Goal: Task Accomplishment & Management: Use online tool/utility

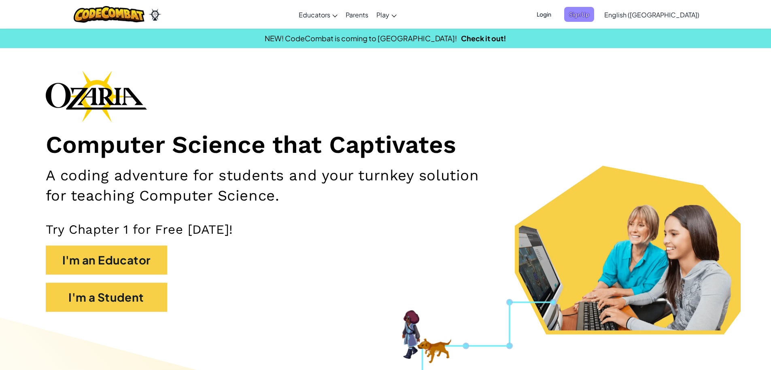
click at [594, 21] on span "Sign Up" at bounding box center [579, 14] width 30 height 15
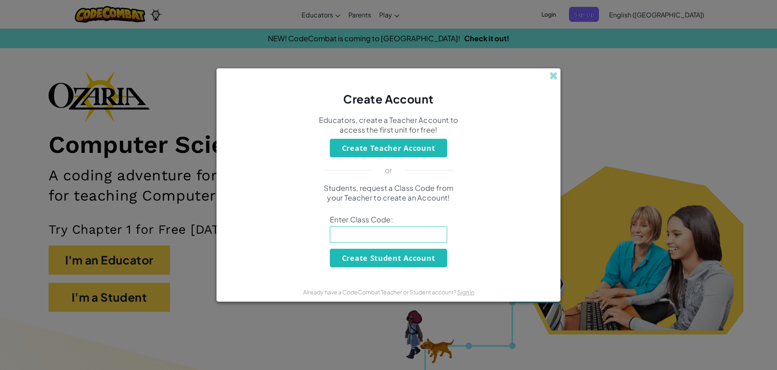
click at [382, 231] on input at bounding box center [388, 235] width 117 height 16
click at [556, 72] on span at bounding box center [553, 76] width 8 height 8
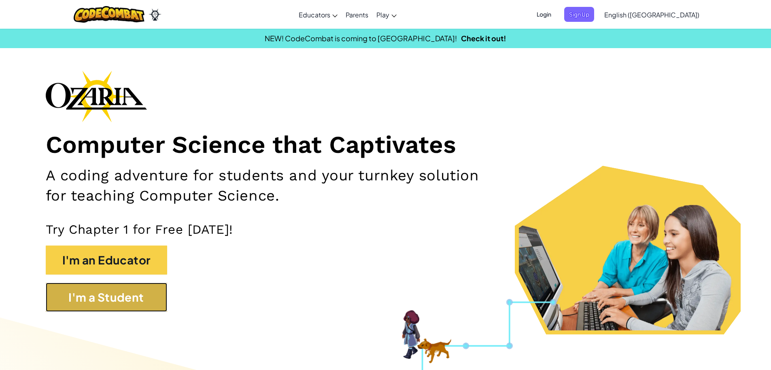
click at [154, 289] on button "I'm a Student" at bounding box center [106, 297] width 121 height 29
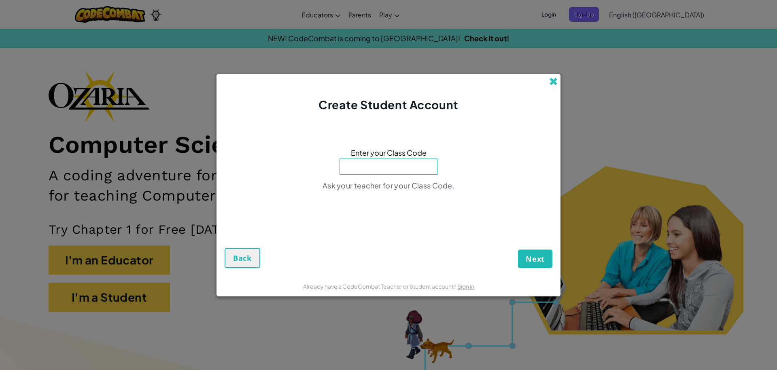
click at [553, 82] on span at bounding box center [553, 81] width 8 height 8
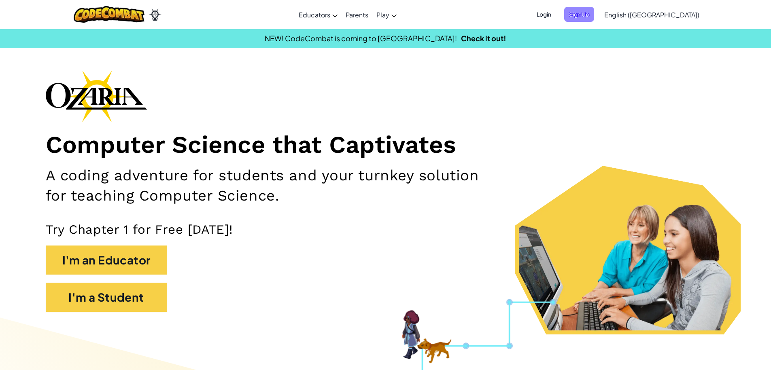
click at [594, 16] on span "Sign Up" at bounding box center [579, 14] width 30 height 15
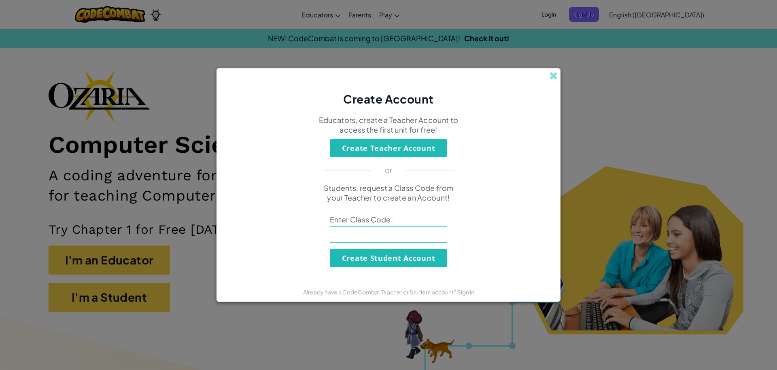
click at [386, 235] on input at bounding box center [388, 235] width 117 height 16
paste input "HeavyPathParty"
type input "HeavyPathParty"
click at [405, 261] on button "Create Student Account" at bounding box center [388, 258] width 117 height 19
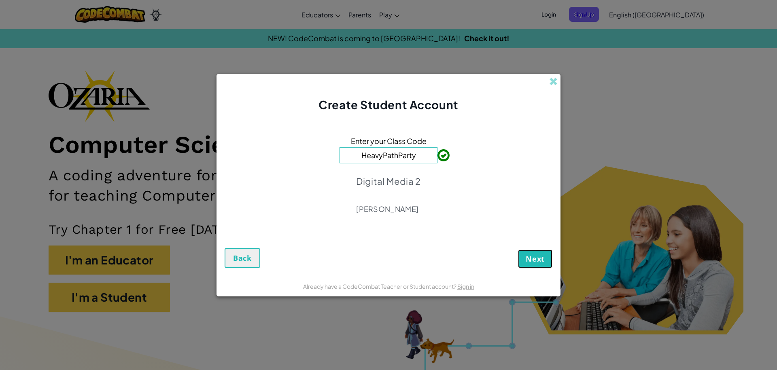
click at [540, 260] on span "Next" at bounding box center [535, 259] width 19 height 10
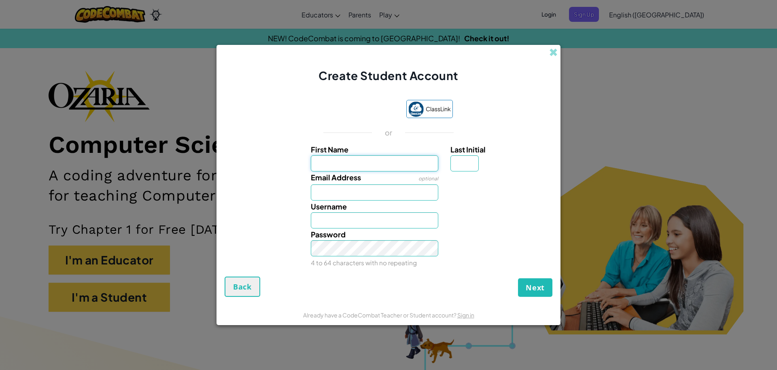
click at [419, 167] on input "First Name" at bounding box center [375, 163] width 128 height 16
type input "[PERSON_NAME]"
click at [466, 168] on input "Last Initial" at bounding box center [464, 163] width 28 height 16
type input "k"
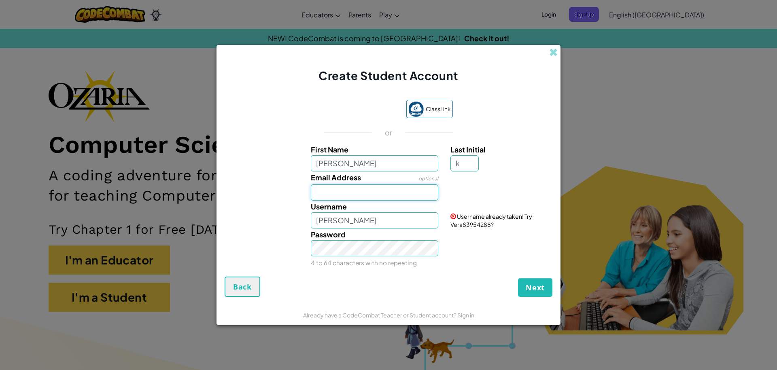
type input "VeraK"
click at [333, 191] on input "Email Address" at bounding box center [375, 192] width 128 height 16
click at [330, 189] on input "[EMAIL_ADDRESS][DOMAIN_NAME]" at bounding box center [375, 192] width 128 height 16
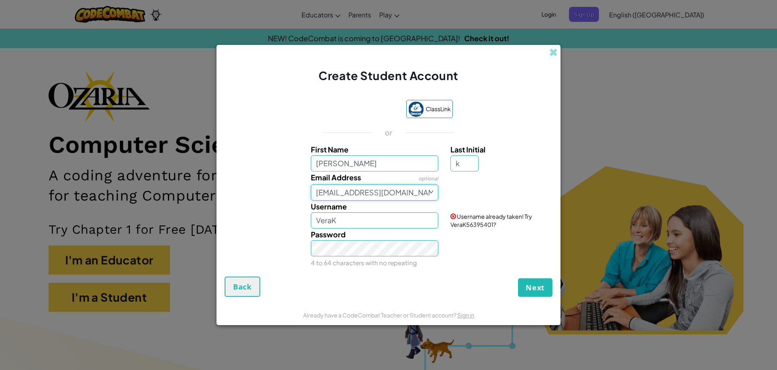
drag, startPoint x: 330, startPoint y: 189, endPoint x: 268, endPoint y: 204, distance: 63.8
click at [268, 204] on div "First Name [PERSON_NAME] Last Initial k Email Address optional [EMAIL_ADDRESS][…" at bounding box center [389, 206] width 324 height 125
type input "[EMAIL_ADDRESS][DOMAIN_NAME]"
click at [359, 222] on input "VeraK" at bounding box center [375, 220] width 128 height 16
type input "V"
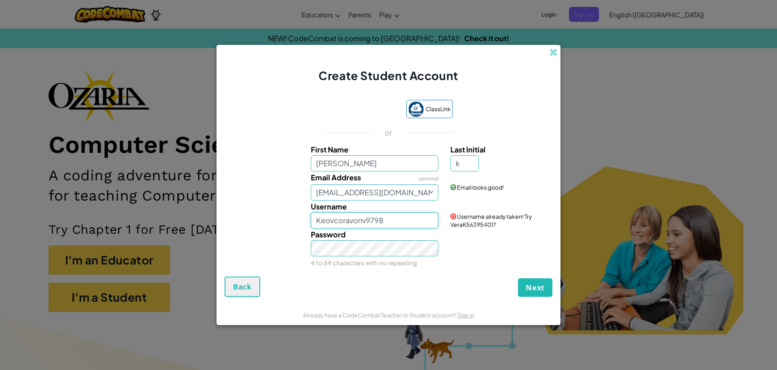
click at [337, 219] on input "Keovcoravonv9798" at bounding box center [375, 220] width 128 height 16
type input "Keovoravonv9798"
click at [418, 221] on input "Keovoravonv9798" at bounding box center [375, 220] width 128 height 16
click at [541, 292] on span "Next" at bounding box center [535, 288] width 19 height 10
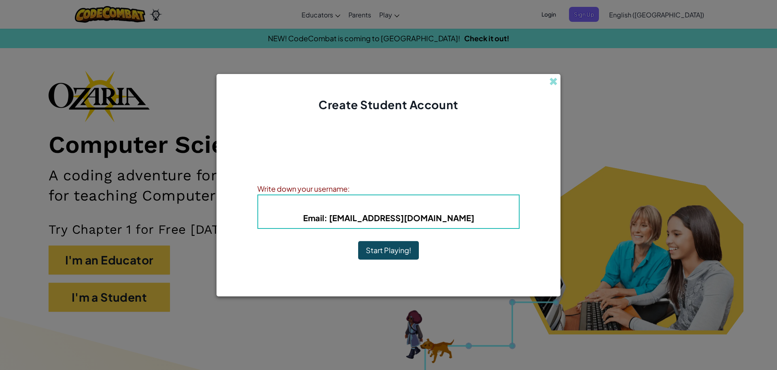
drag, startPoint x: 498, startPoint y: 220, endPoint x: 250, endPoint y: 234, distance: 248.0
click at [250, 234] on div "Account Created! Write down your information so that you don't forget it. Your …" at bounding box center [388, 194] width 344 height 163
copy b "Email : [EMAIL_ADDRESS][DOMAIN_NAME]"
click at [487, 224] on div "Username : Keovoravonv9798 Email : [EMAIL_ADDRESS][DOMAIN_NAME]" at bounding box center [388, 212] width 262 height 34
drag, startPoint x: 449, startPoint y: 206, endPoint x: 471, endPoint y: 215, distance: 23.0
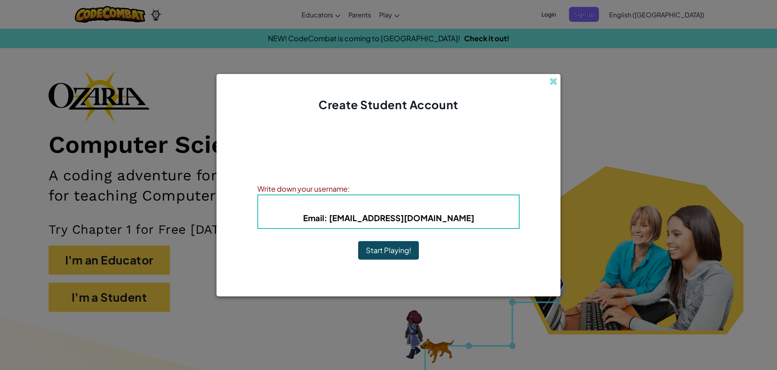
click at [456, 208] on h4 "Username : Keovoravonv9798" at bounding box center [388, 205] width 244 height 12
drag, startPoint x: 515, startPoint y: 219, endPoint x: 291, endPoint y: 230, distance: 224.4
click at [291, 230] on div "Account Created! Write down your information so that you don't forget it. Your …" at bounding box center [388, 194] width 262 height 147
click at [348, 212] on h5 "Email : [EMAIL_ADDRESS][DOMAIN_NAME]" at bounding box center [388, 218] width 244 height 13
click at [382, 219] on b "Email : [EMAIL_ADDRESS][DOMAIN_NAME]" at bounding box center [388, 218] width 171 height 10
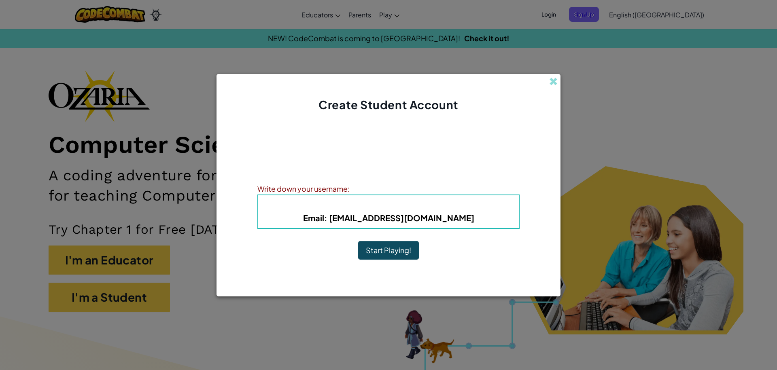
click at [383, 219] on b "Email : [EMAIL_ADDRESS][DOMAIN_NAME]" at bounding box center [388, 218] width 171 height 10
click at [367, 244] on button "Start Playing!" at bounding box center [388, 250] width 61 height 19
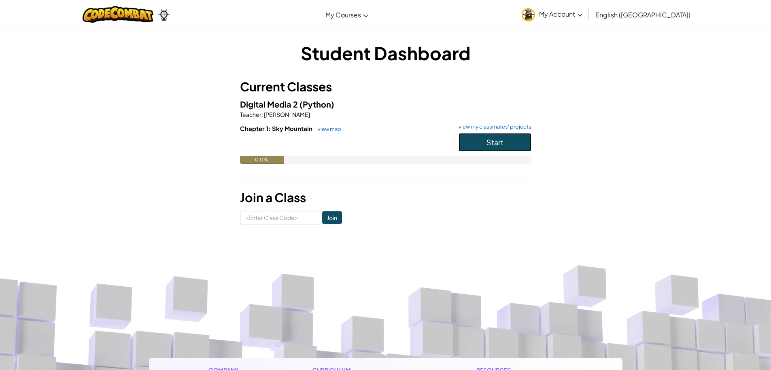
click at [490, 138] on span "Start" at bounding box center [494, 142] width 17 height 9
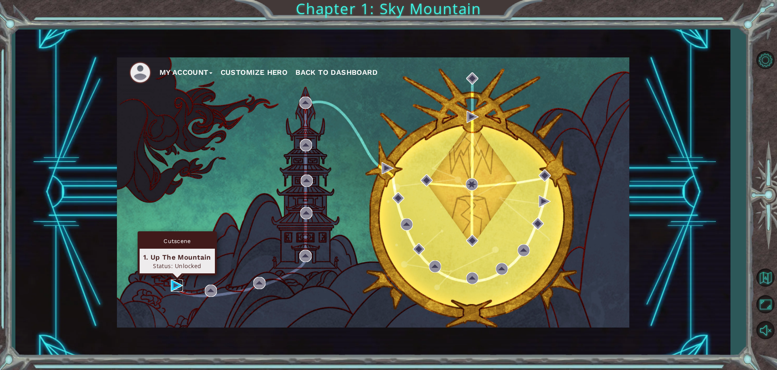
click at [171, 281] on img at bounding box center [177, 286] width 12 height 12
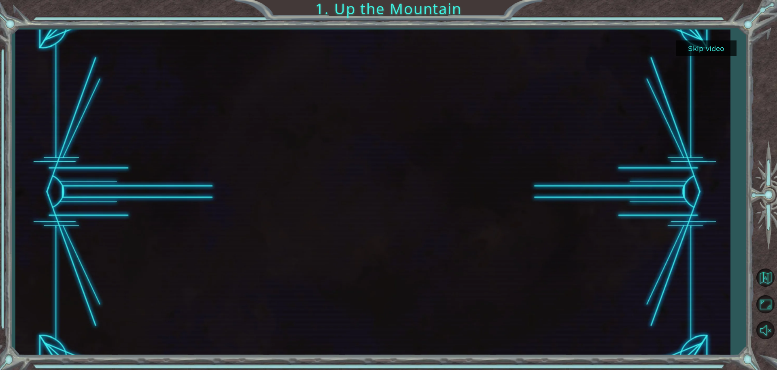
click at [691, 44] on button "Skip video" at bounding box center [706, 48] width 61 height 16
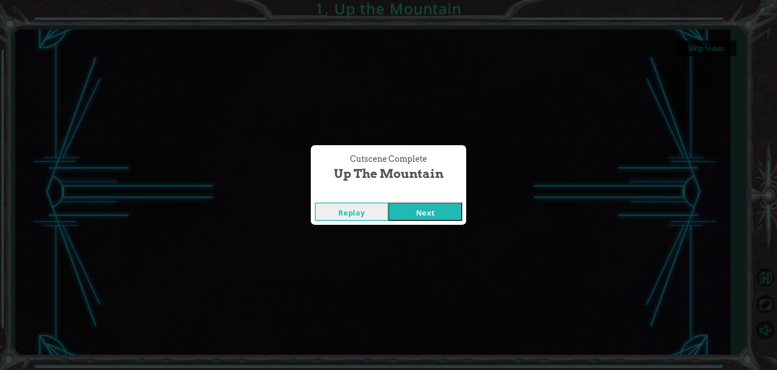
click at [400, 210] on button "Next" at bounding box center [425, 212] width 74 height 18
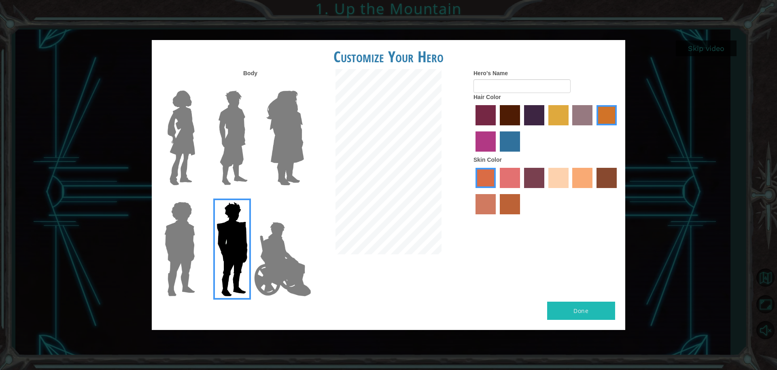
click at [294, 275] on img at bounding box center [283, 259] width 64 height 81
click at [303, 197] on input "Hero Jamie" at bounding box center [303, 197] width 0 height 0
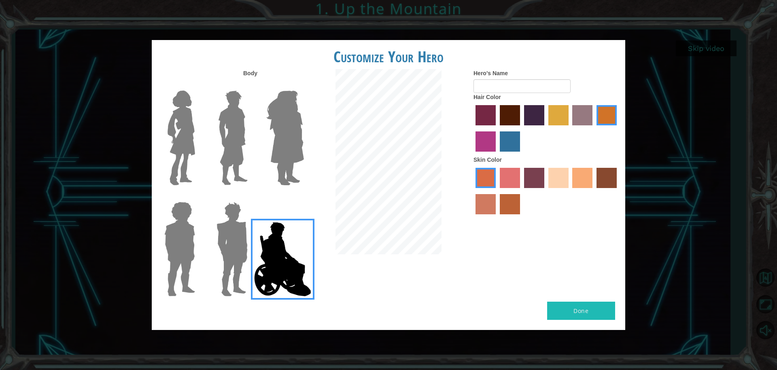
click at [279, 155] on img at bounding box center [285, 137] width 44 height 101
click at [303, 85] on input "Hero Amethyst" at bounding box center [303, 85] width 0 height 0
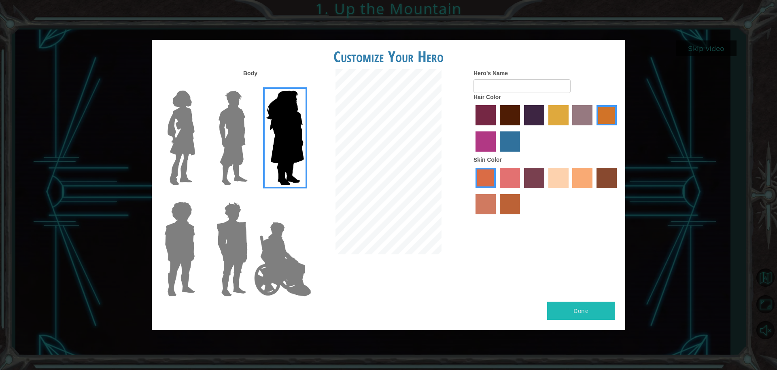
click at [232, 149] on img at bounding box center [233, 137] width 36 height 101
click at [251, 85] on input "Hero Lars" at bounding box center [251, 85] width 0 height 0
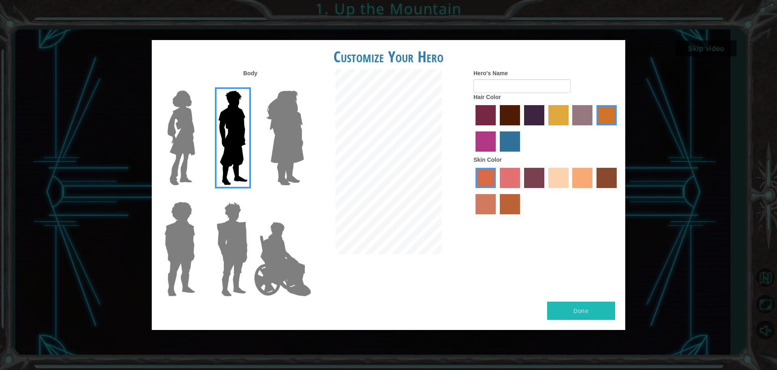
click at [189, 154] on img at bounding box center [181, 137] width 34 height 101
click at [198, 85] on input "Hero Connie" at bounding box center [198, 85] width 0 height 0
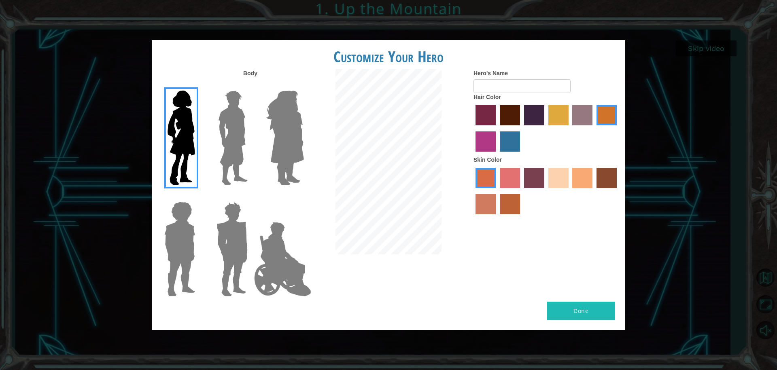
drag, startPoint x: 204, startPoint y: 243, endPoint x: 202, endPoint y: 240, distance: 4.4
click at [204, 242] on div at bounding box center [230, 246] width 53 height 111
click at [195, 252] on img at bounding box center [179, 249] width 37 height 101
click at [198, 197] on input "Hero Steven" at bounding box center [198, 197] width 0 height 0
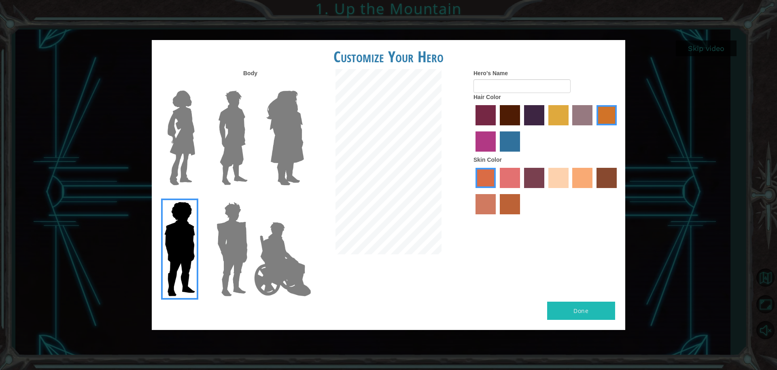
click at [220, 252] on img at bounding box center [232, 249] width 38 height 101
click at [251, 197] on input "Hero Garnet" at bounding box center [251, 197] width 0 height 0
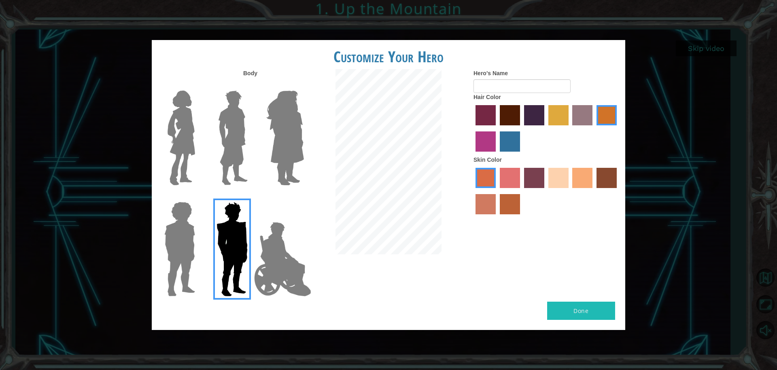
click at [233, 162] on img at bounding box center [233, 137] width 36 height 101
click at [251, 85] on input "Hero Lars" at bounding box center [251, 85] width 0 height 0
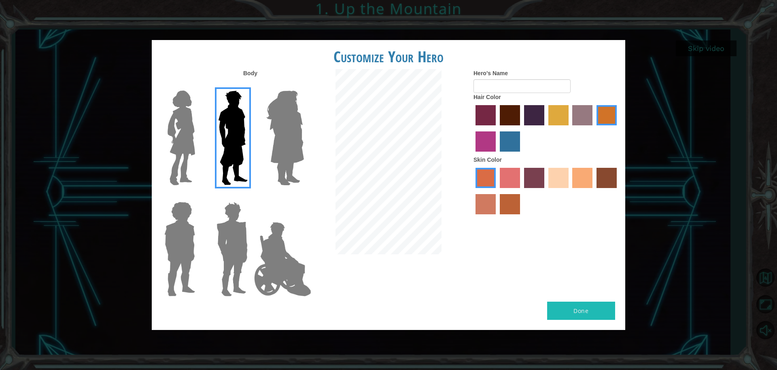
click at [273, 138] on img at bounding box center [285, 137] width 44 height 101
click at [303, 85] on input "Hero Amethyst" at bounding box center [303, 85] width 0 height 0
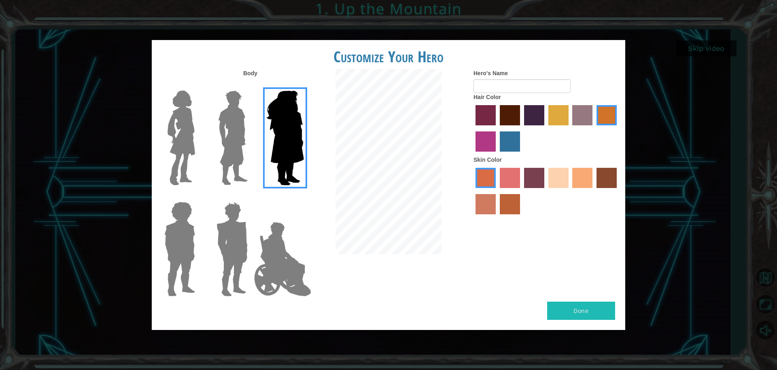
click at [496, 110] on div at bounding box center [546, 129] width 146 height 53
click at [539, 112] on label "hot purple hair color" at bounding box center [534, 115] width 20 height 20
click at [521, 128] on input "hot purple hair color" at bounding box center [521, 128] width 0 height 0
click at [563, 176] on label "sandy beach skin color" at bounding box center [558, 178] width 20 height 20
click at [545, 191] on input "sandy beach skin color" at bounding box center [545, 191] width 0 height 0
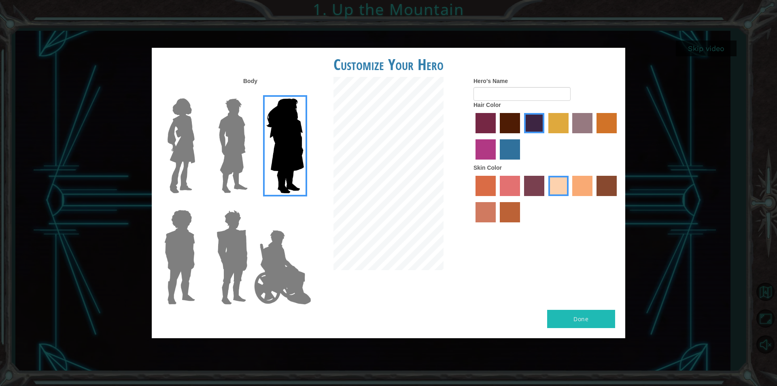
click at [587, 194] on label "tacao skin color" at bounding box center [582, 186] width 20 height 20
click at [570, 199] on input "tacao skin color" at bounding box center [570, 199] width 0 height 0
click at [163, 156] on label at bounding box center [178, 145] width 40 height 101
click at [198, 93] on input "Hero Connie" at bounding box center [198, 93] width 0 height 0
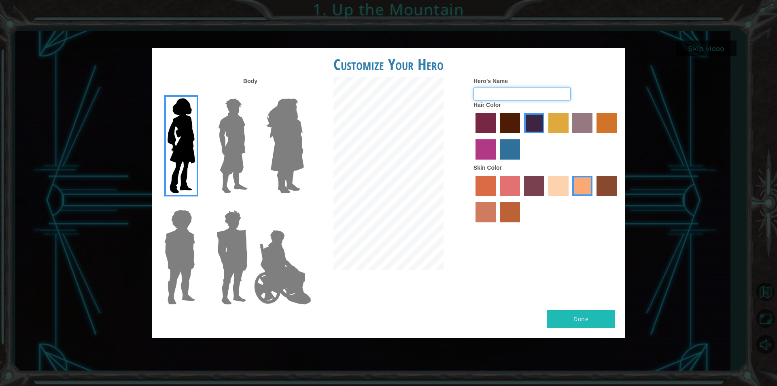
click at [486, 96] on input "Hero's Name" at bounding box center [521, 94] width 97 height 14
type input "V"
click at [482, 95] on input "moholo" at bounding box center [521, 94] width 97 height 14
type input "Moholo"
click at [570, 316] on button "Done" at bounding box center [581, 318] width 68 height 18
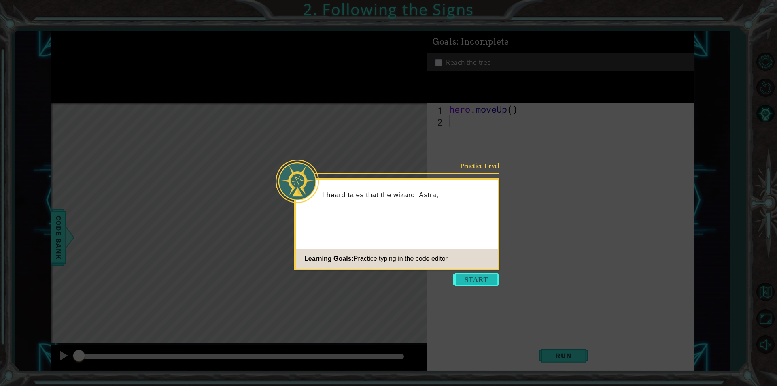
click at [470, 277] on button "Start" at bounding box center [476, 279] width 46 height 13
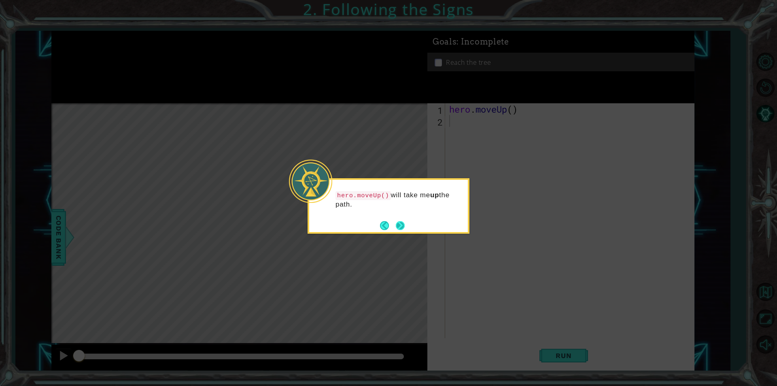
click at [400, 221] on button "Next" at bounding box center [400, 225] width 9 height 9
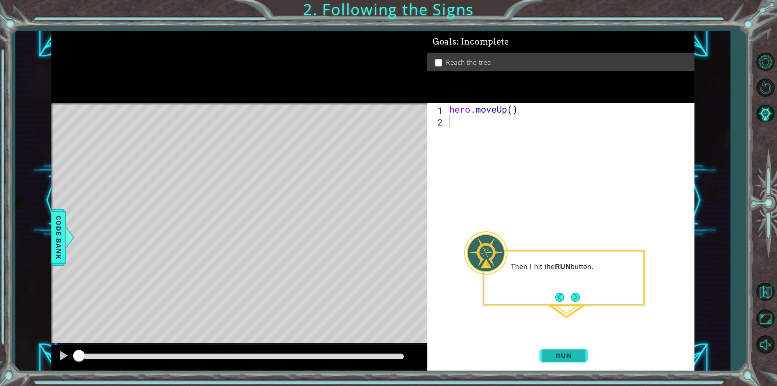
click at [558, 354] on span "Run" at bounding box center [563, 355] width 32 height 8
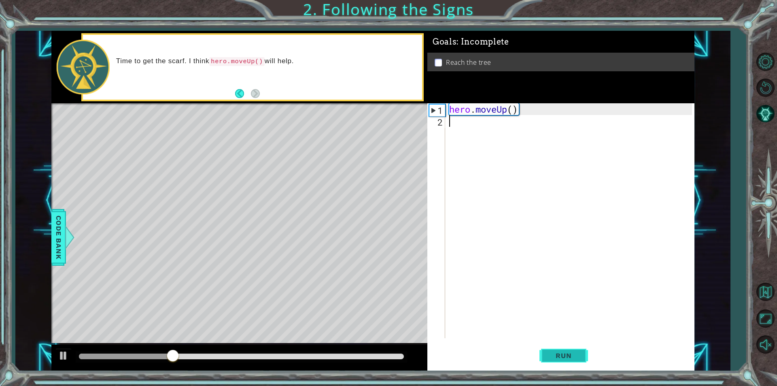
click at [546, 355] on button "Run" at bounding box center [563, 355] width 49 height 27
click at [505, 107] on div "hero . moveUp ( )" at bounding box center [571, 232] width 248 height 258
type textarea "hero.moveUp()"
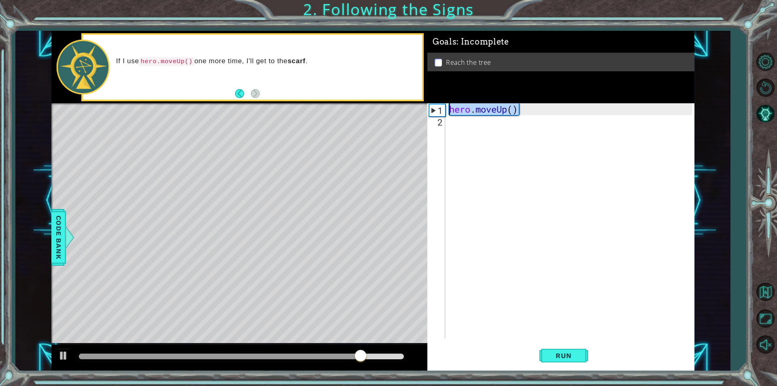
drag, startPoint x: 525, startPoint y: 111, endPoint x: 428, endPoint y: 114, distance: 96.7
click at [428, 114] on div "hero.moveUp() 1 2 hero . moveUp ( ) ההההההההההההההההההההההההההההההההההההההההההה…" at bounding box center [559, 220] width 265 height 235
click at [496, 119] on div "hero . moveUp ( )" at bounding box center [571, 232] width 248 height 258
paste textarea "hero.moveUp()"
type textarea "hero.moveUp()"
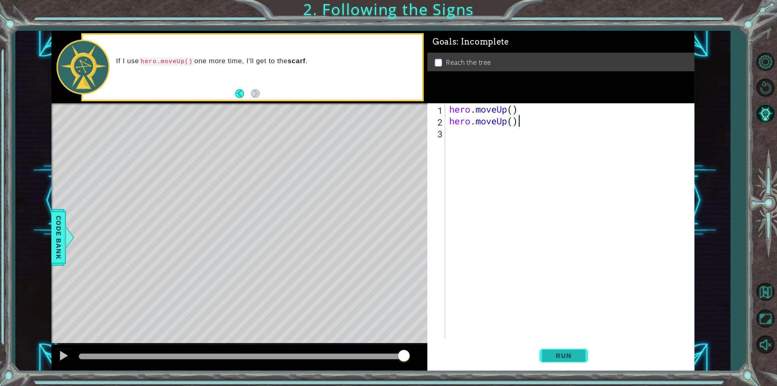
click at [574, 350] on button "Run" at bounding box center [563, 355] width 49 height 27
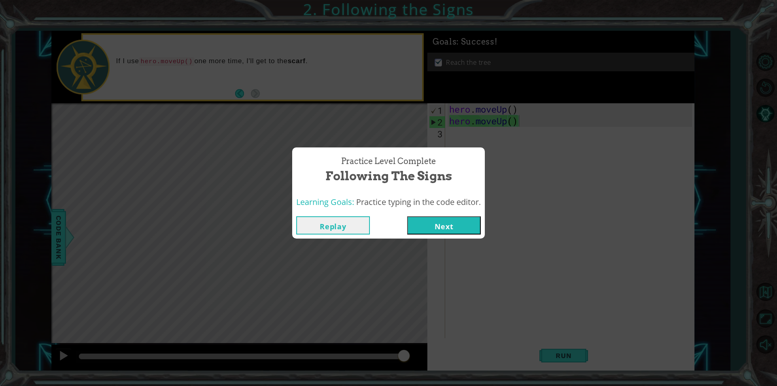
click at [430, 221] on button "Next" at bounding box center [444, 225] width 74 height 18
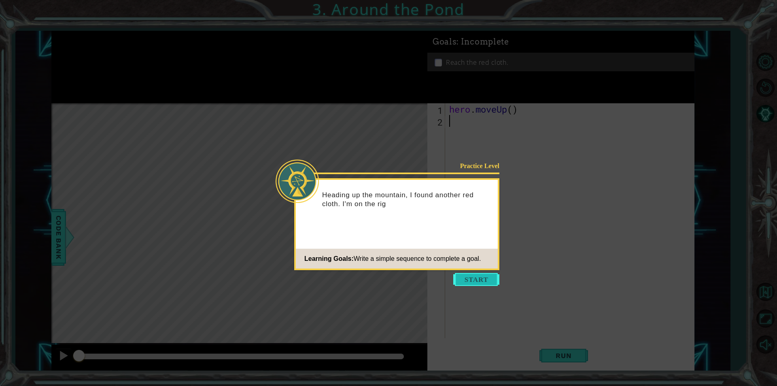
click at [492, 276] on button "Start" at bounding box center [476, 279] width 46 height 13
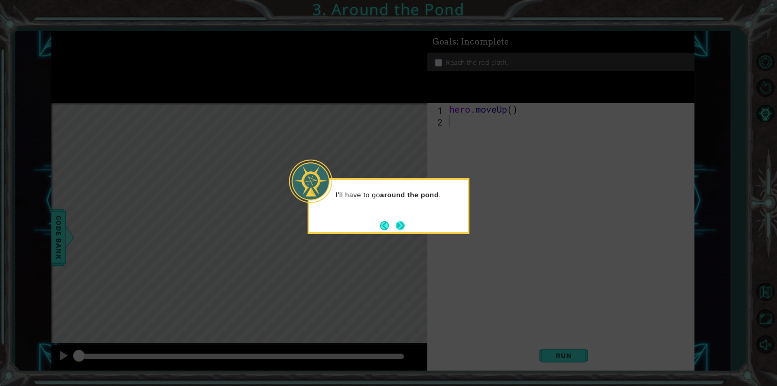
click at [401, 224] on button "Next" at bounding box center [400, 225] width 9 height 9
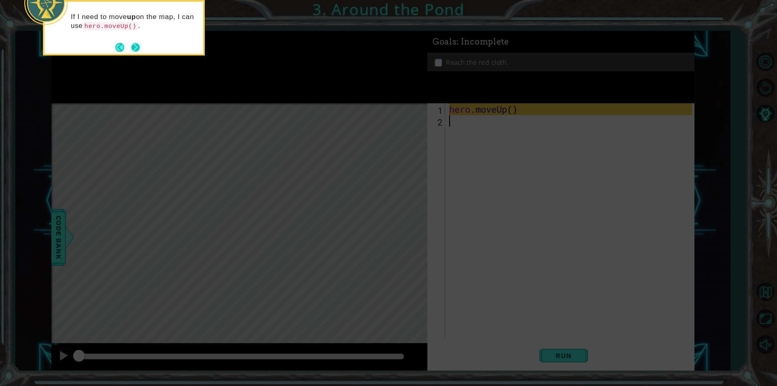
click at [133, 46] on button "Next" at bounding box center [135, 47] width 9 height 9
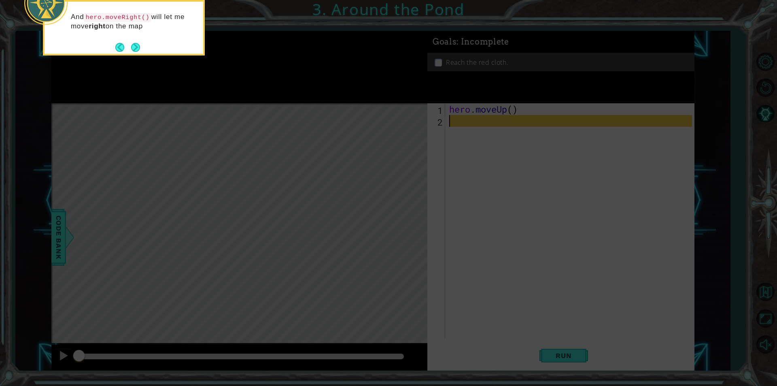
click at [133, 46] on button "Next" at bounding box center [135, 47] width 9 height 9
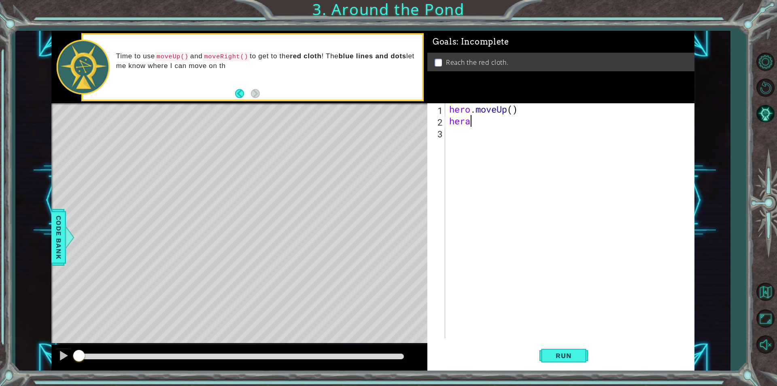
scroll to position [0, 0]
type textarea "her"
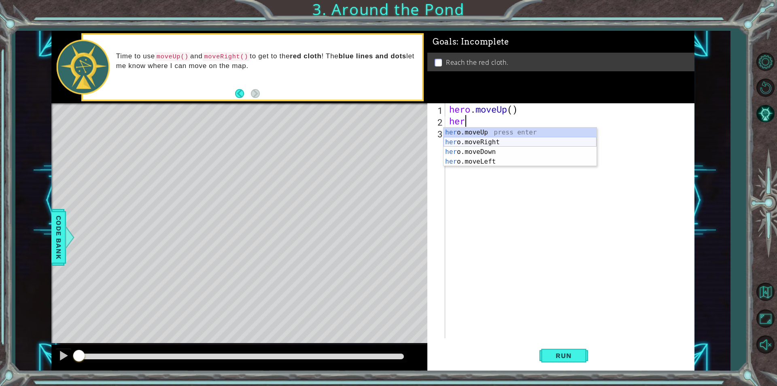
click at [491, 140] on div "her o.moveUp press enter her o.moveRight press enter her o.moveDown press enter…" at bounding box center [519, 156] width 153 height 58
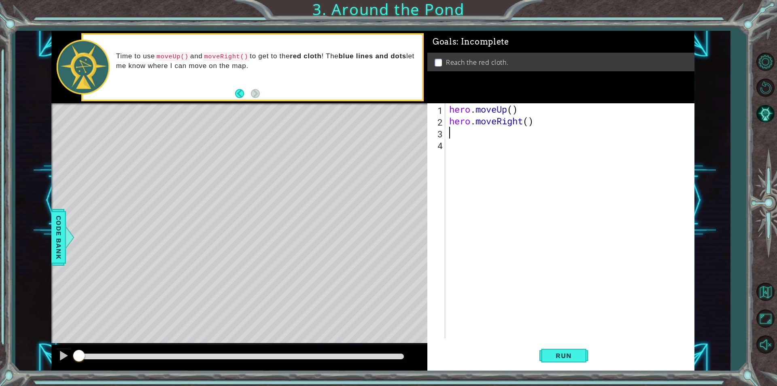
scroll to position [0, 0]
click at [555, 350] on button "Run" at bounding box center [563, 355] width 49 height 27
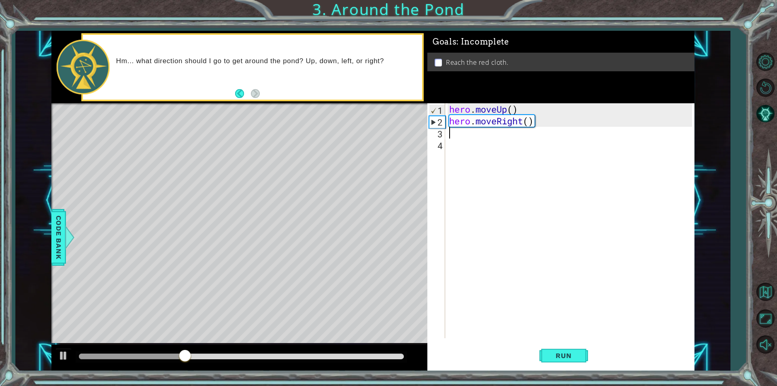
click at [459, 137] on div "hero . moveUp ( ) hero . moveRight ( )" at bounding box center [571, 232] width 248 height 258
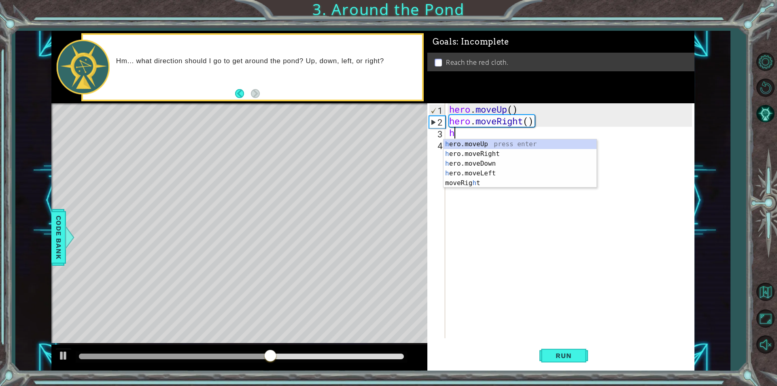
type textarea "her"
click at [474, 140] on div "her o.moveUp press enter her o.moveRight press enter her o.moveDown press enter…" at bounding box center [519, 168] width 153 height 58
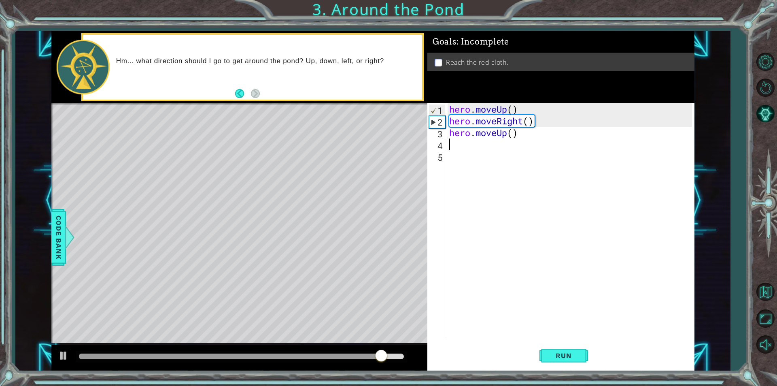
click at [455, 148] on div "hero . moveUp ( ) hero . moveRight ( ) hero . moveUp ( )" at bounding box center [571, 232] width 248 height 258
type textarea "h"
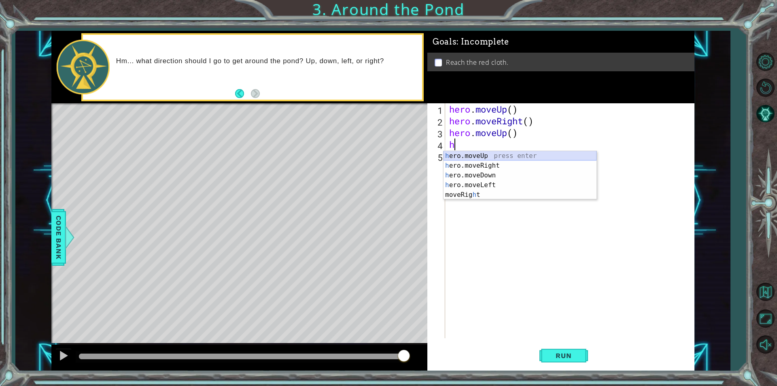
click at [478, 157] on div "h ero.moveUp press enter h ero.moveRight press enter h ero.moveDown press enter…" at bounding box center [519, 185] width 153 height 68
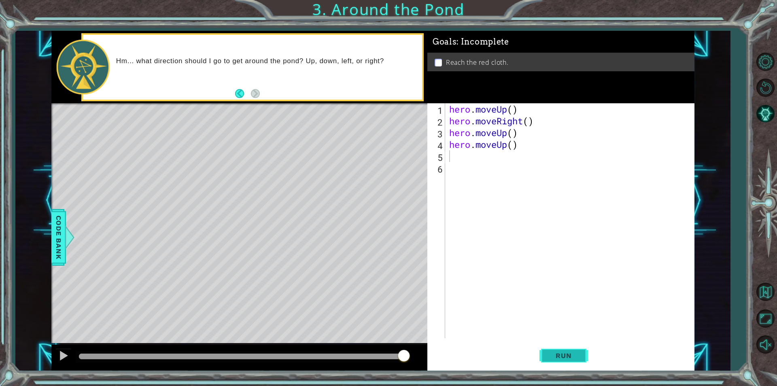
click at [570, 350] on button "Run" at bounding box center [563, 355] width 49 height 27
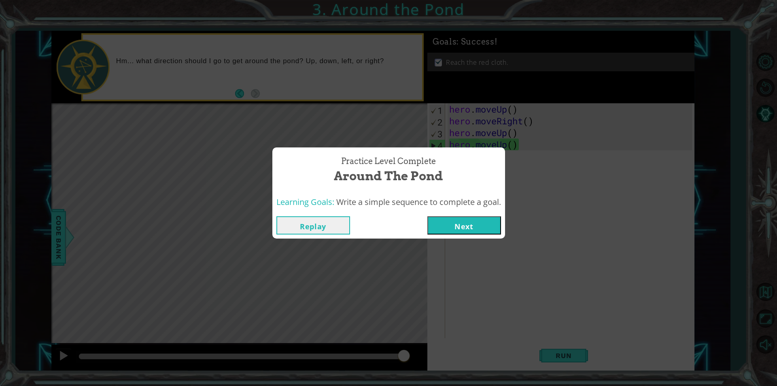
click at [457, 220] on button "Next" at bounding box center [464, 225] width 74 height 18
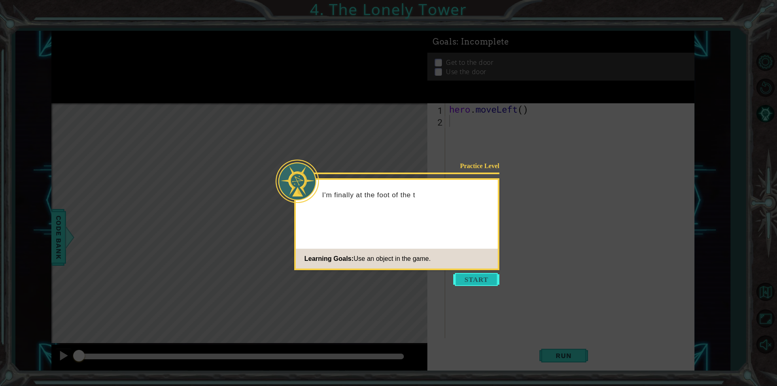
click at [474, 274] on button "Start" at bounding box center [476, 279] width 46 height 13
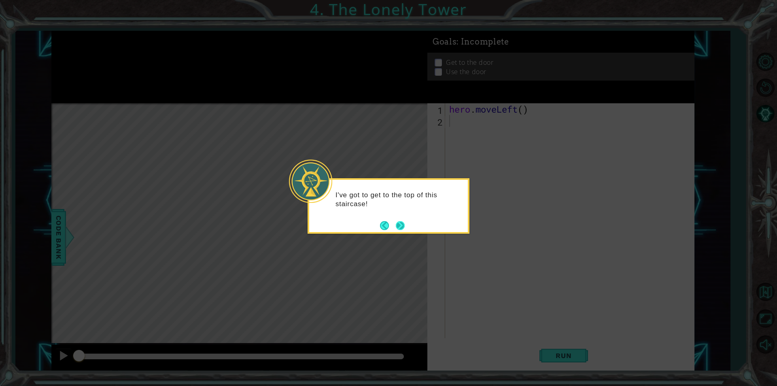
click at [397, 224] on button "Next" at bounding box center [400, 225] width 9 height 9
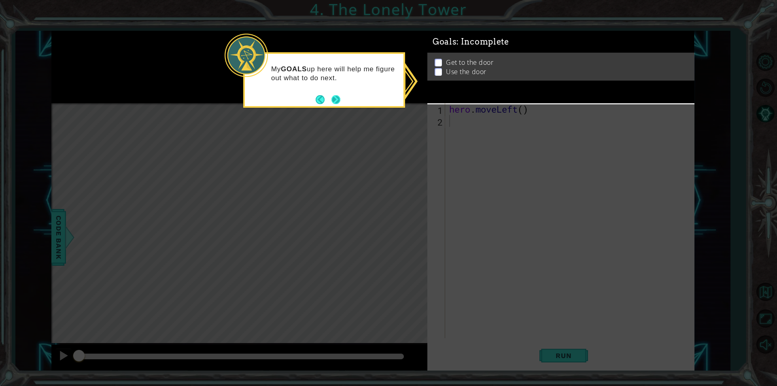
click at [341, 99] on button "Next" at bounding box center [336, 99] width 10 height 10
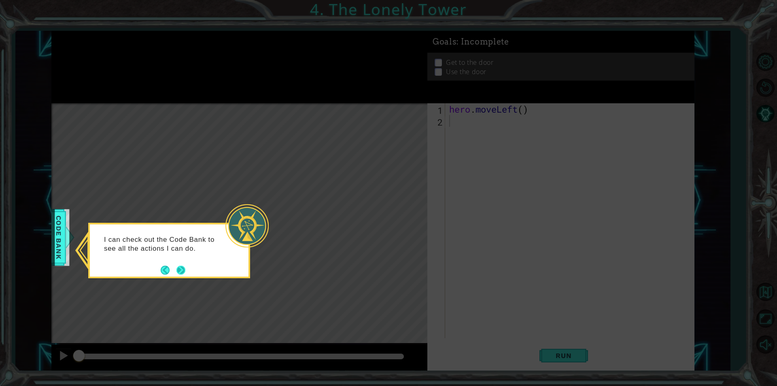
click at [179, 267] on button "Next" at bounding box center [180, 269] width 9 height 9
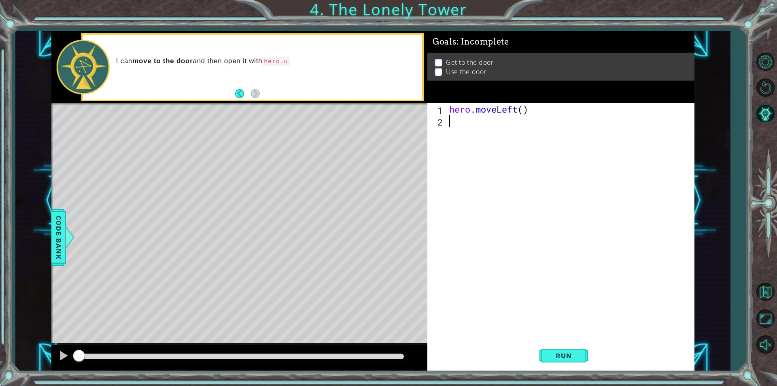
click at [472, 122] on div "hero . moveLeft ( )" at bounding box center [571, 232] width 248 height 258
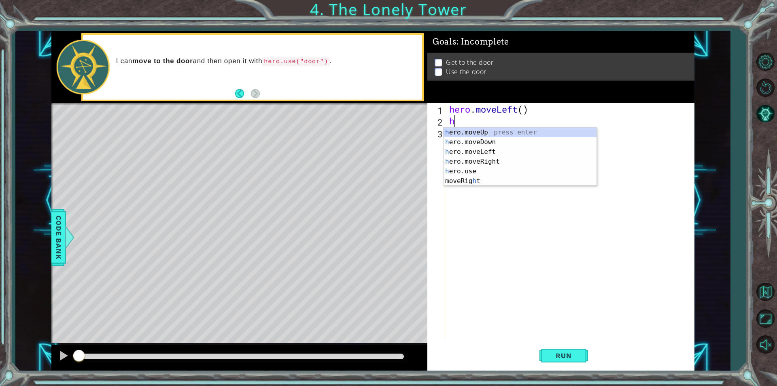
type textarea "he"
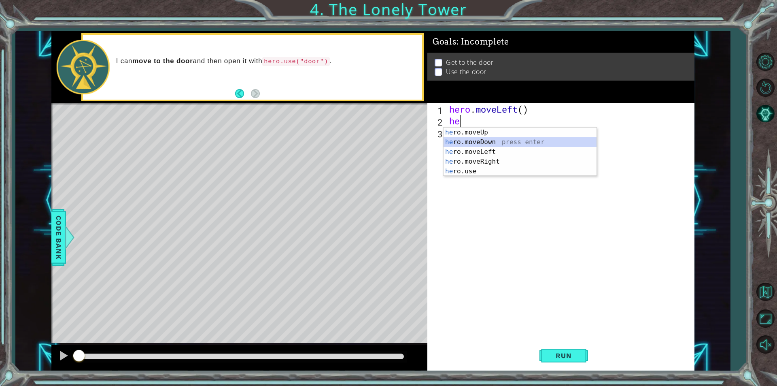
click at [485, 146] on div "he ro.moveUp press enter he ro.moveDown press enter he ro.moveLeft press enter …" at bounding box center [519, 161] width 153 height 68
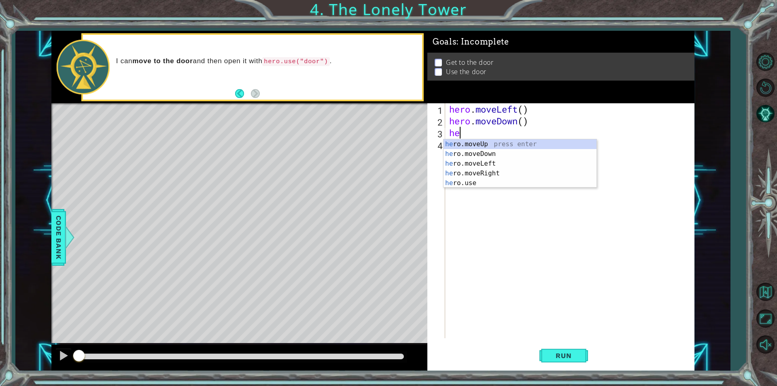
type textarea "her"
click at [498, 141] on div "her o.moveUp press enter her o.moveDown press enter her o.moveLeft press enter …" at bounding box center [519, 173] width 153 height 68
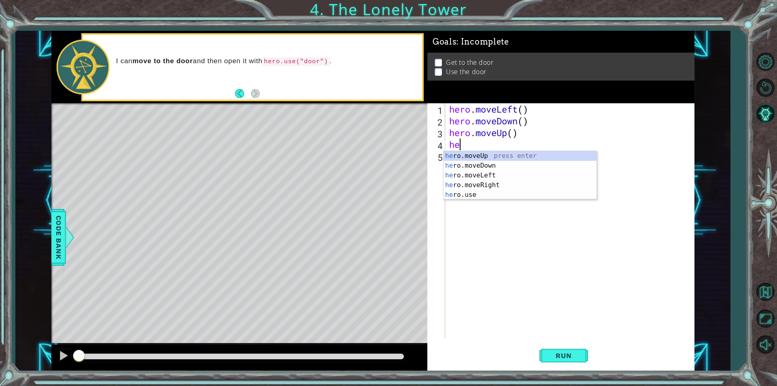
type textarea "her"
click at [492, 156] on div "her o.moveUp press enter her o.moveDown press enter her o.moveLeft press enter …" at bounding box center [519, 185] width 153 height 68
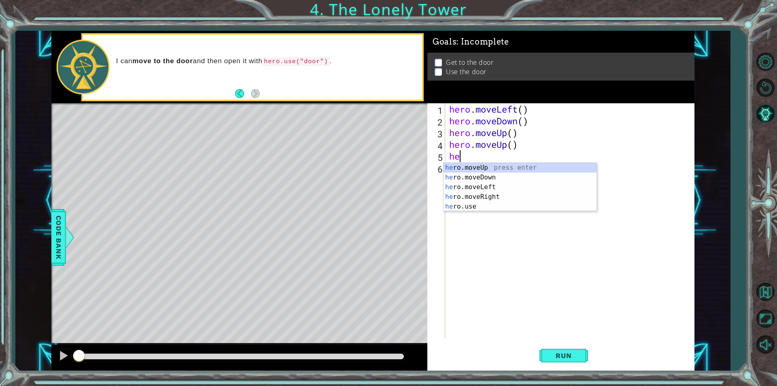
type textarea "her"
click at [475, 193] on div "her o.moveUp press enter her o.moveDown press enter her o.moveLeft press enter …" at bounding box center [519, 197] width 153 height 68
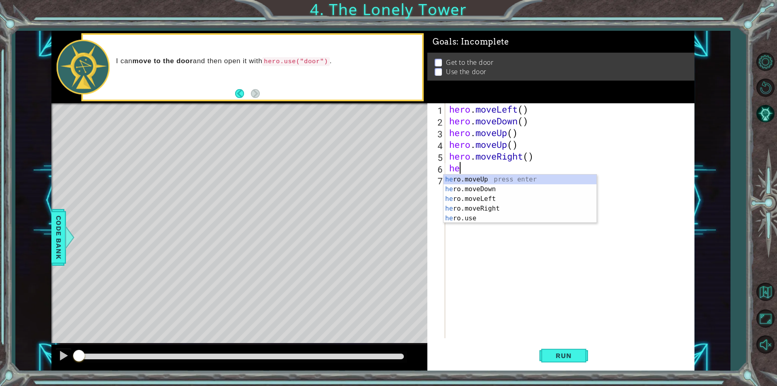
type textarea "her"
click at [455, 202] on div "her o.moveUp press enter her o.moveDown press enter her o.moveLeft press enter …" at bounding box center [519, 208] width 153 height 68
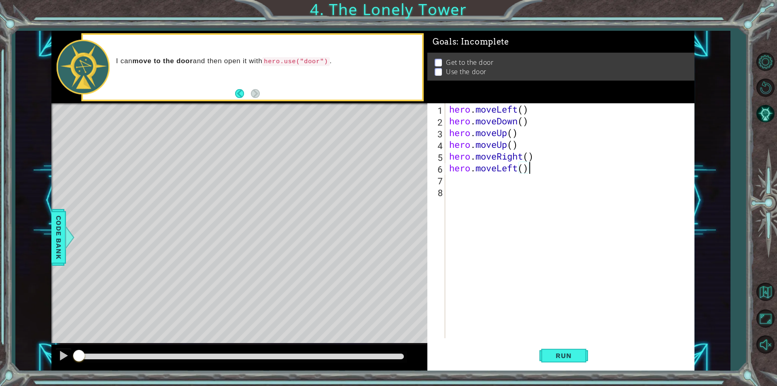
click at [543, 171] on div "hero . moveLeft ( ) hero . moveDown ( ) hero . moveUp ( ) hero . moveUp ( ) her…" at bounding box center [571, 232] width 248 height 258
click at [517, 161] on div "hero . moveLeft ( ) hero . moveDown ( ) hero . moveUp ( ) hero . moveUp ( ) her…" at bounding box center [571, 232] width 248 height 258
click at [517, 168] on div "hero . moveLeft ( ) hero . moveDown ( ) hero . moveUp ( ) hero . moveUp ( ) her…" at bounding box center [571, 232] width 248 height 258
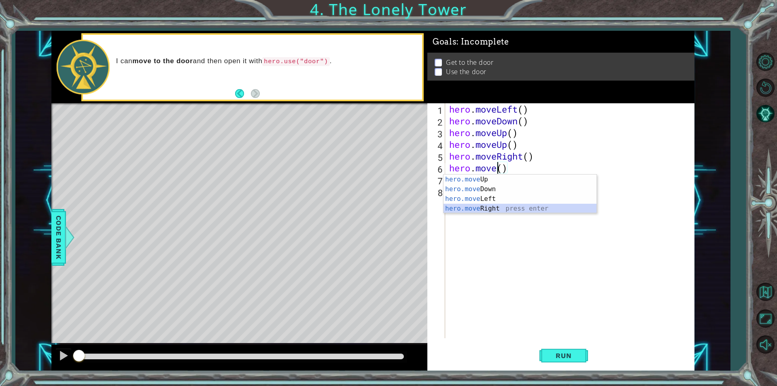
click at [486, 208] on div "hero.move Up press enter hero.move Down press enter hero.move Left press enter …" at bounding box center [519, 203] width 153 height 58
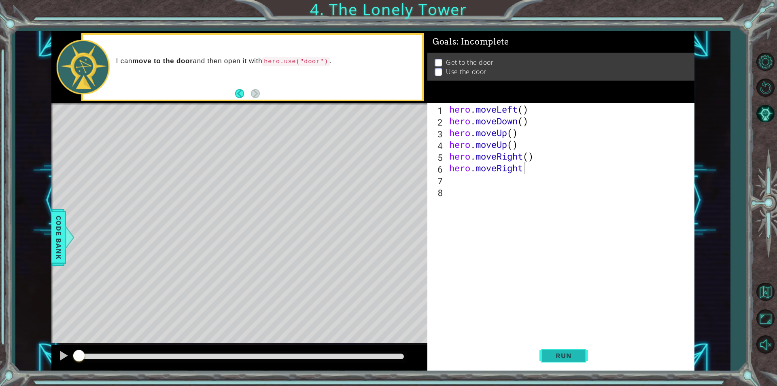
click at [560, 354] on span "Run" at bounding box center [563, 355] width 32 height 8
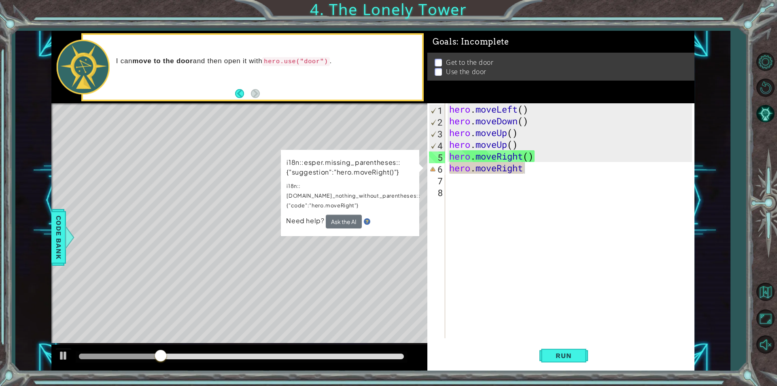
click at [376, 252] on div "Level Map" at bounding box center [238, 222] width 374 height 238
click at [458, 110] on div "hero . moveLeft ( ) hero . moveDown ( ) hero . moveUp ( ) hero . moveUp ( ) her…" at bounding box center [571, 232] width 248 height 258
click at [558, 355] on span "Run" at bounding box center [563, 355] width 32 height 8
click at [542, 166] on div "hero . moveLeft ( ) hero . moveDown ( ) hero . moveUp ( ) hero . moveUp ( ) her…" at bounding box center [571, 232] width 248 height 258
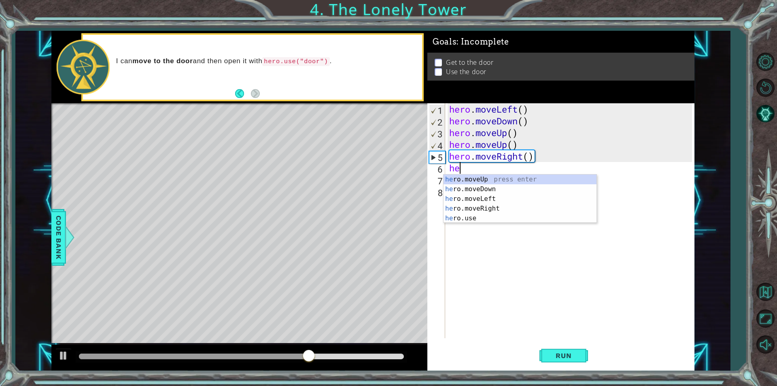
type textarea "h"
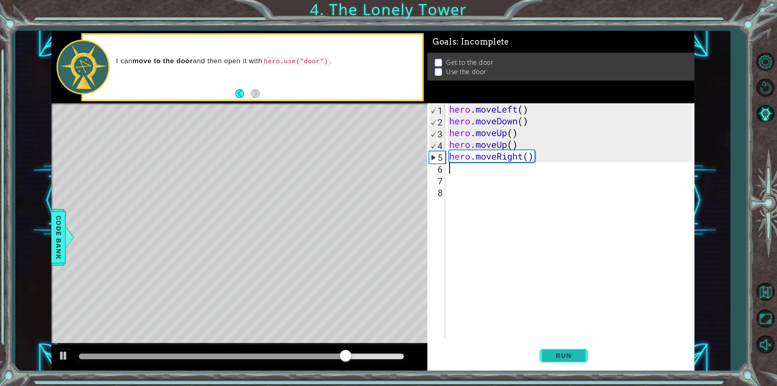
click at [553, 356] on span "Run" at bounding box center [563, 355] width 32 height 8
click at [517, 122] on div "hero . moveLeft ( ) hero . moveDown ( ) hero . moveUp ( ) hero . moveUp ( ) her…" at bounding box center [571, 232] width 248 height 258
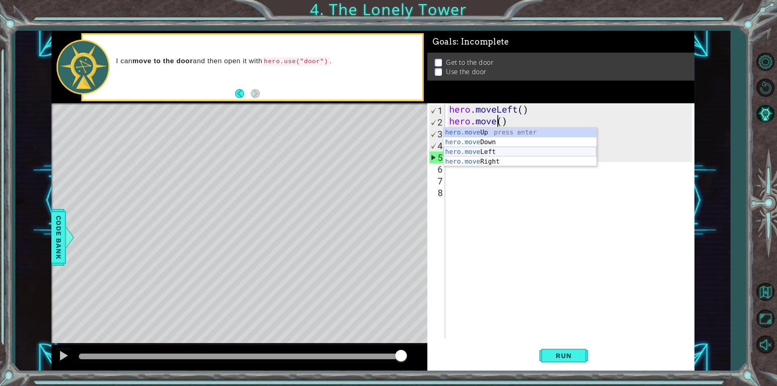
click at [503, 154] on div "hero.move Up press enter hero.move Down press enter hero.move Left press enter …" at bounding box center [519, 156] width 153 height 58
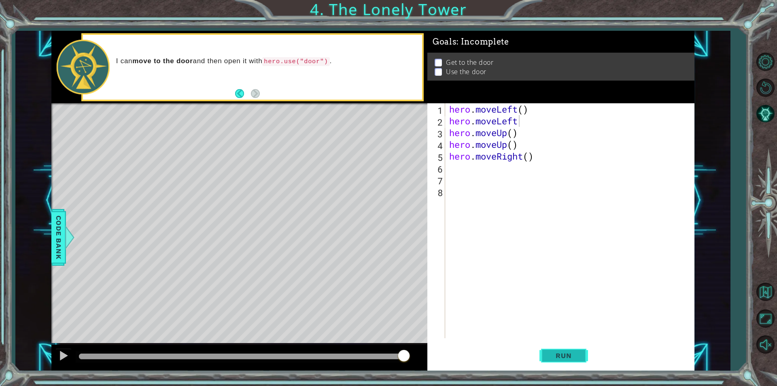
click at [556, 352] on span "Run" at bounding box center [563, 355] width 32 height 8
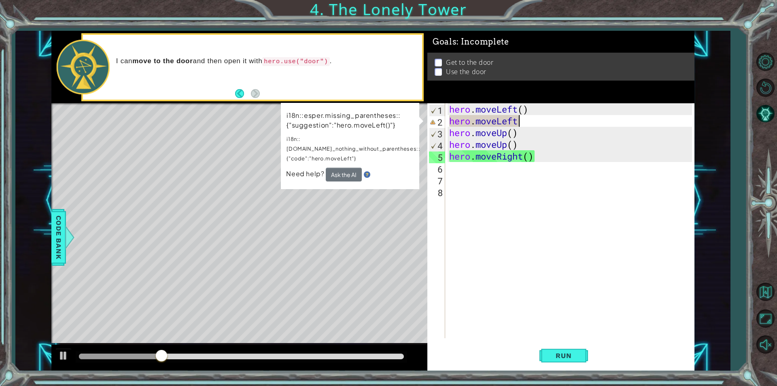
click at [528, 118] on div "hero . moveLeft ( ) hero . moveLeft hero . moveUp ( ) hero . moveUp ( ) hero . …" at bounding box center [571, 232] width 248 height 258
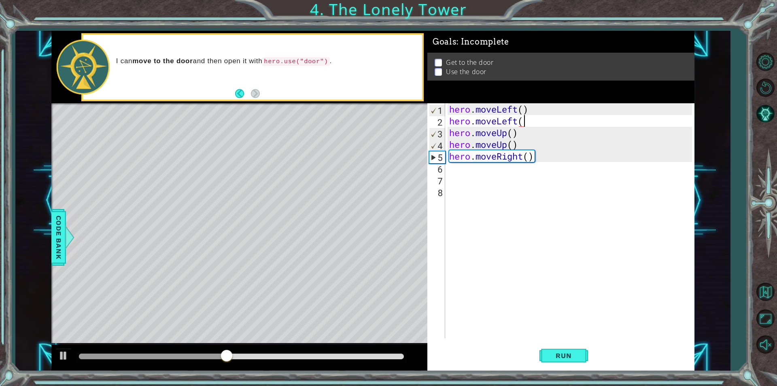
type textarea "hero.moveLeft()"
click at [558, 358] on span "Run" at bounding box center [563, 355] width 32 height 8
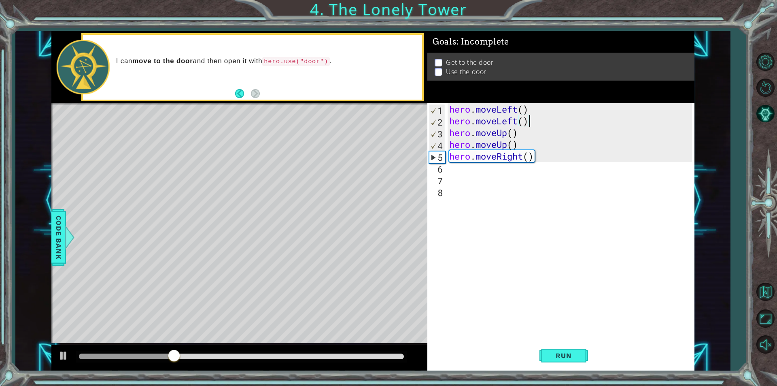
click at [449, 169] on div "hero . moveLeft ( ) hero . moveLeft ( ) hero . moveUp ( ) hero . moveUp ( ) her…" at bounding box center [571, 232] width 248 height 258
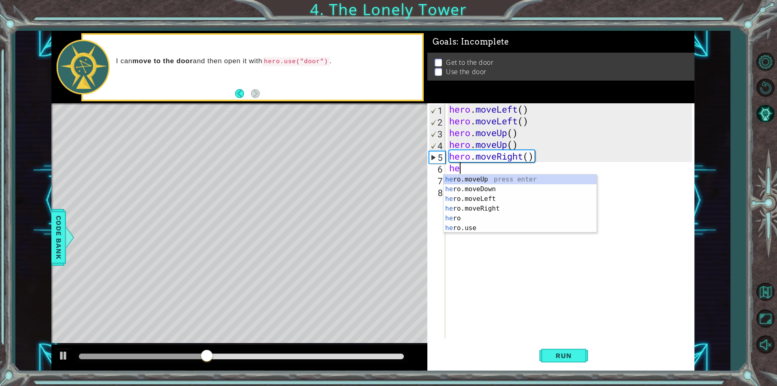
type textarea "her"
click at [467, 220] on div "her o press enter her o.moveUp press enter her o.moveDown press enter her o.mov…" at bounding box center [519, 213] width 153 height 78
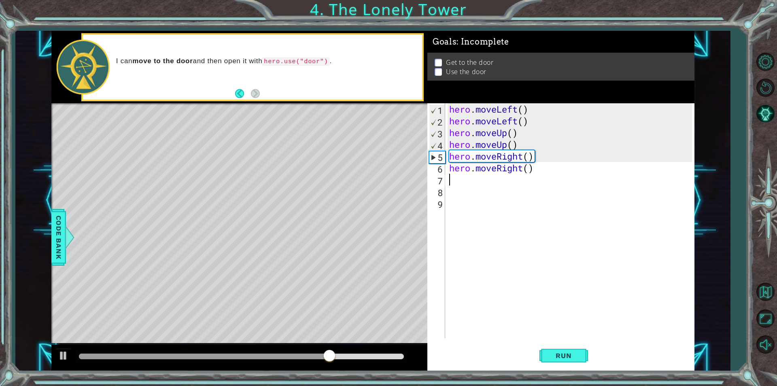
click at [487, 180] on div "hero . moveLeft ( ) hero . moveLeft ( ) hero . moveUp ( ) hero . moveUp ( ) her…" at bounding box center [571, 232] width 248 height 258
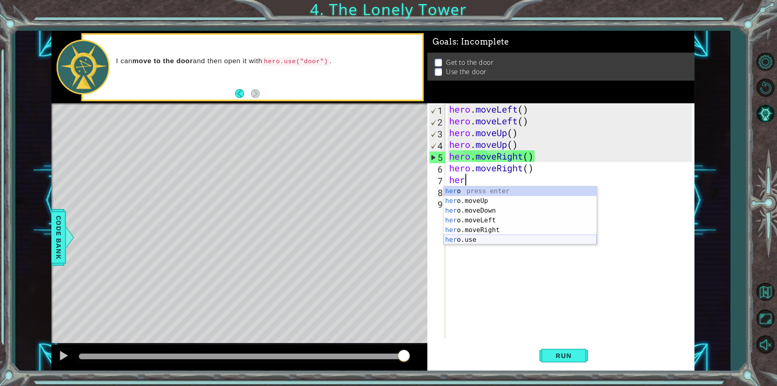
click at [474, 235] on div "her o press enter her o.moveUp press enter her o.moveDown press enter her o.mov…" at bounding box center [519, 225] width 153 height 78
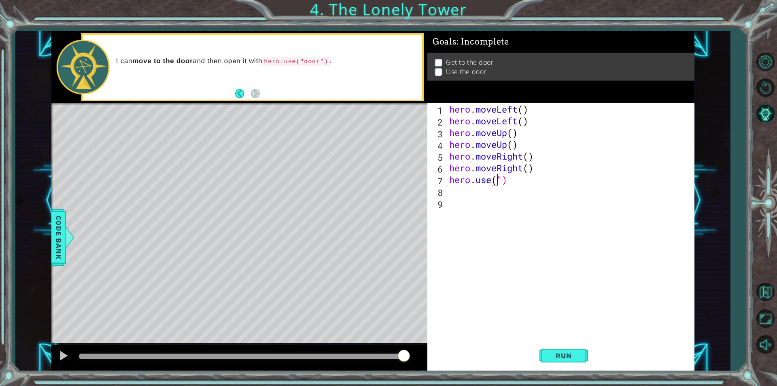
scroll to position [0, 2]
type textarea "hero.use("door")"
click at [551, 346] on button "Run" at bounding box center [563, 355] width 49 height 27
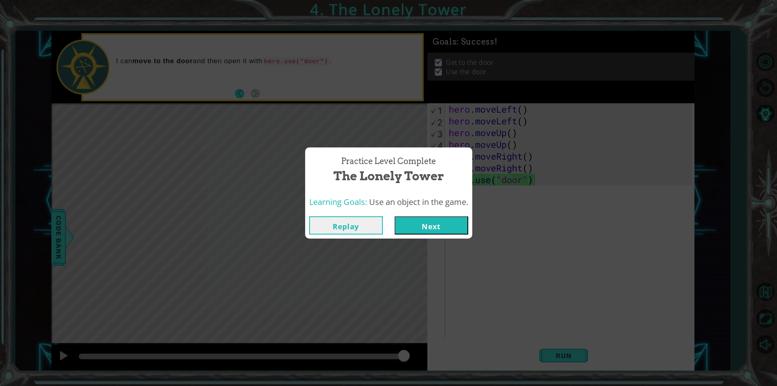
click at [430, 224] on button "Next" at bounding box center [431, 225] width 74 height 18
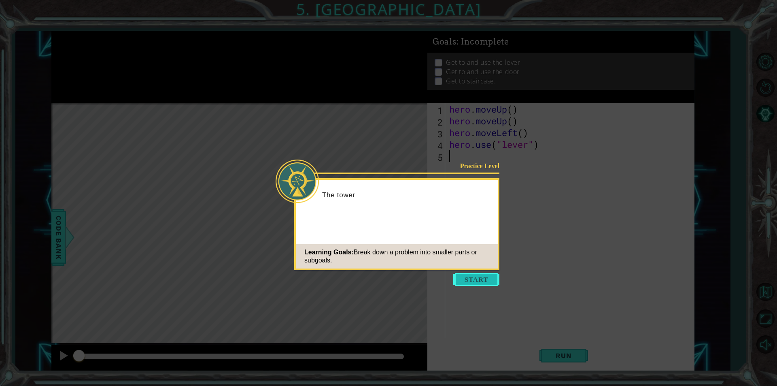
click at [459, 282] on button "Start" at bounding box center [476, 279] width 46 height 13
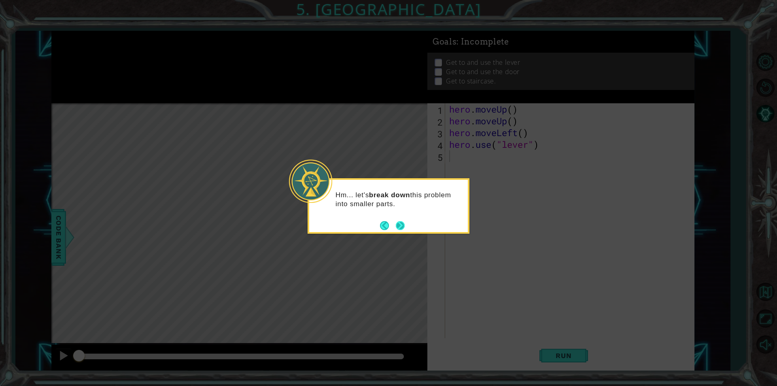
click at [397, 226] on button "Next" at bounding box center [400, 225] width 10 height 10
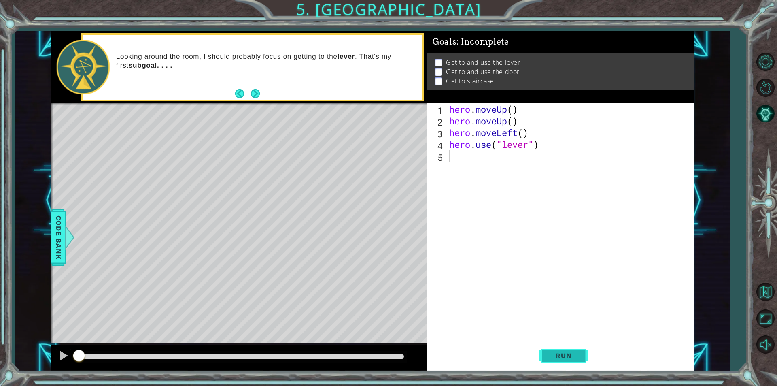
click at [562, 356] on span "Run" at bounding box center [563, 355] width 32 height 8
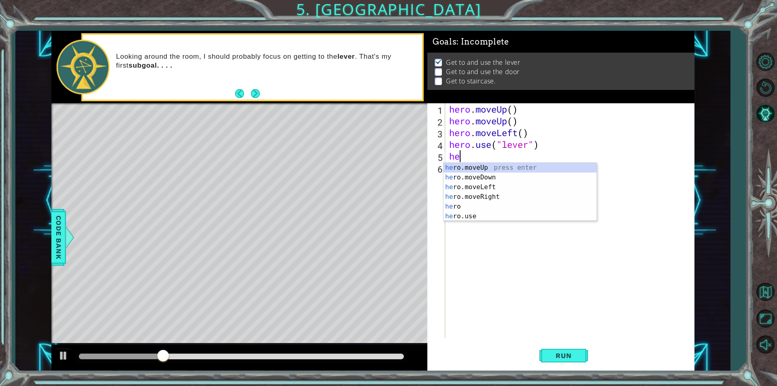
type textarea "her"
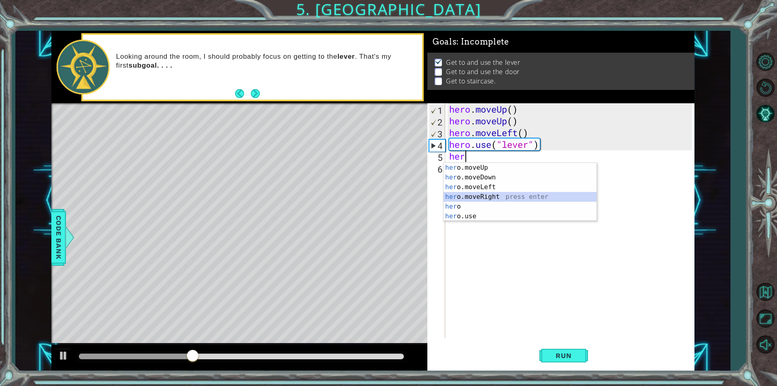
click at [500, 199] on div "her o.moveUp press enter her o.moveDown press enter her o.moveLeft press enter …" at bounding box center [519, 202] width 153 height 78
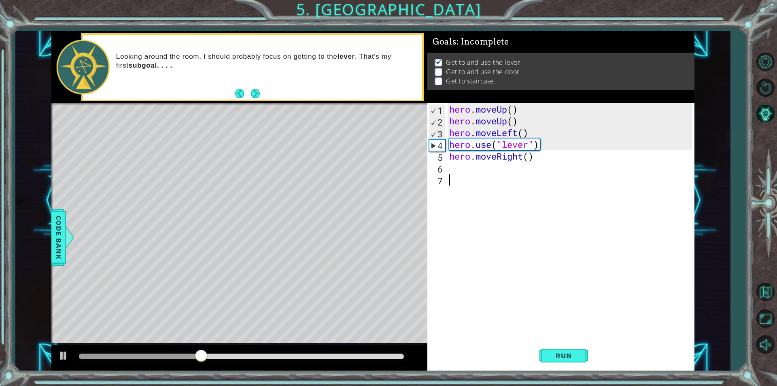
click at [483, 176] on div "hero . moveUp ( ) hero . moveUp ( ) hero . moveLeft ( ) hero . use ( "lever" ) …" at bounding box center [571, 232] width 248 height 258
click at [452, 168] on div "hero . moveUp ( ) hero . moveUp ( ) hero . moveLeft ( ) hero . use ( "lever" ) …" at bounding box center [571, 232] width 248 height 258
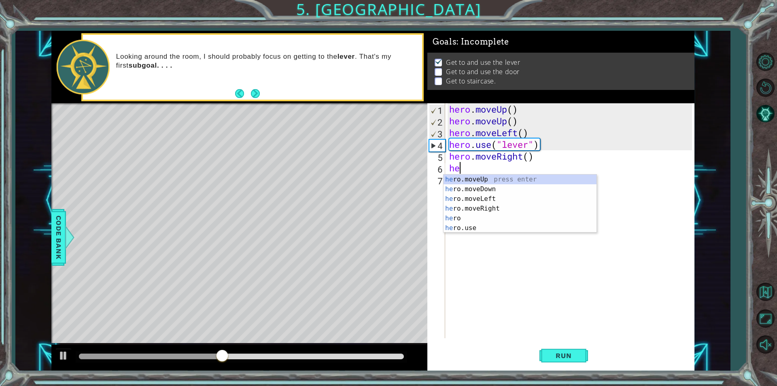
type textarea "her"
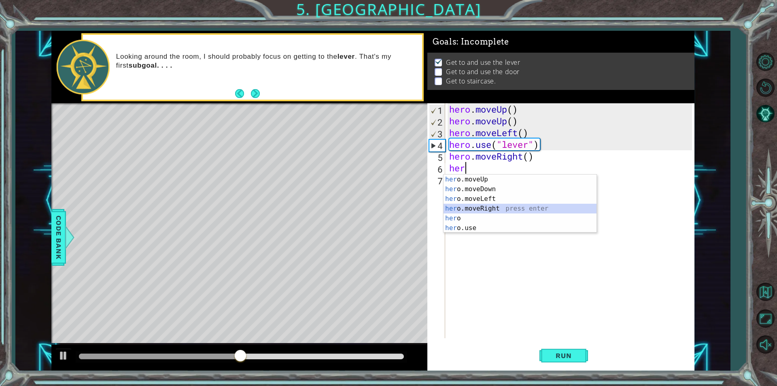
click at [493, 212] on div "her o.moveUp press enter her o.moveDown press enter her o.moveLeft press enter …" at bounding box center [519, 213] width 153 height 78
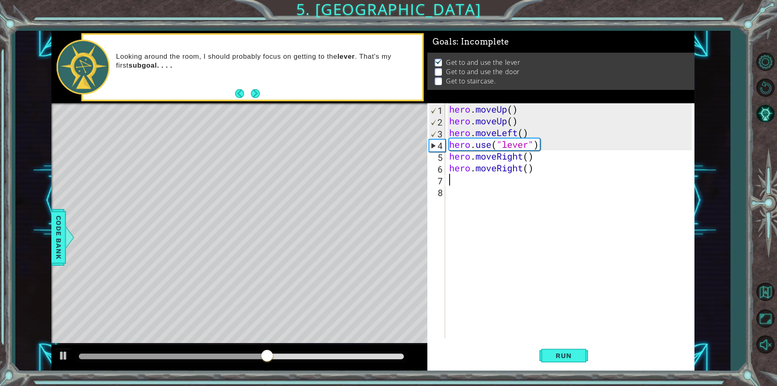
click at [486, 188] on div "hero . moveUp ( ) hero . moveUp ( ) hero . moveLeft ( ) hero . use ( "lever" ) …" at bounding box center [571, 232] width 248 height 258
click at [465, 176] on div "hero . moveUp ( ) hero . moveUp ( ) hero . moveLeft ( ) hero . use ( "lever" ) …" at bounding box center [571, 232] width 248 height 258
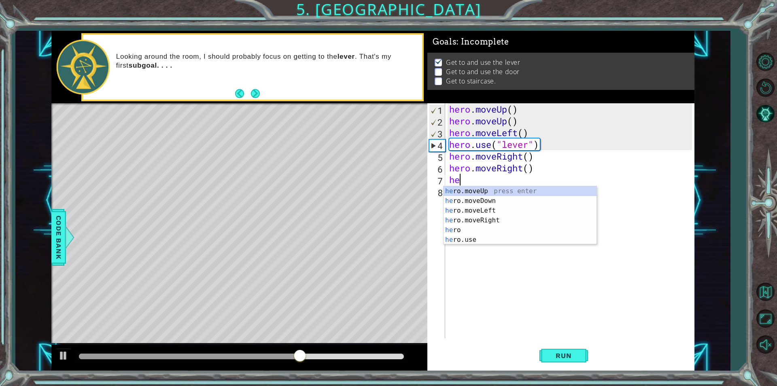
type textarea "her"
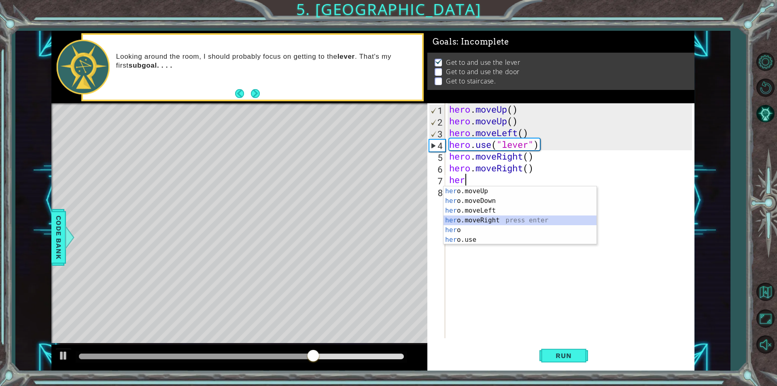
click at [488, 218] on div "her o.moveUp press enter her o.moveDown press enter her o.moveLeft press enter …" at bounding box center [519, 225] width 153 height 78
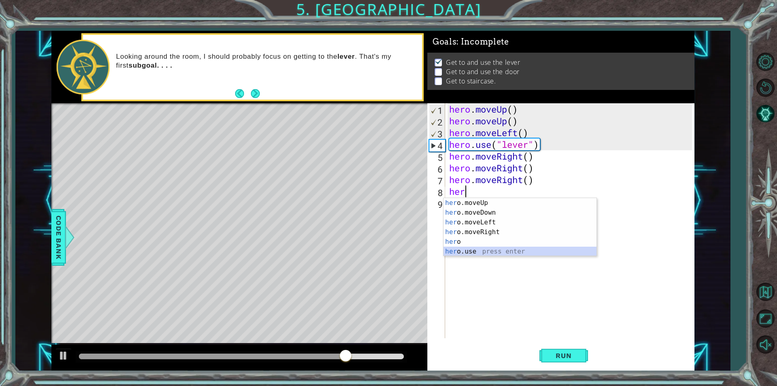
click at [471, 250] on div "her o.moveUp press enter her o.moveDown press enter her o.moveLeft press enter …" at bounding box center [519, 237] width 153 height 78
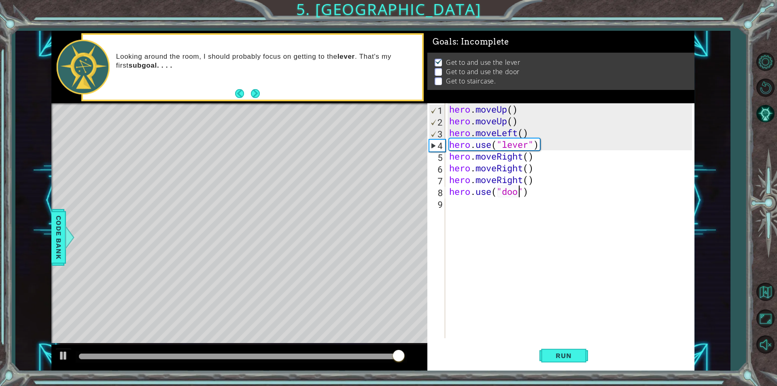
type textarea "hero.use("door")"
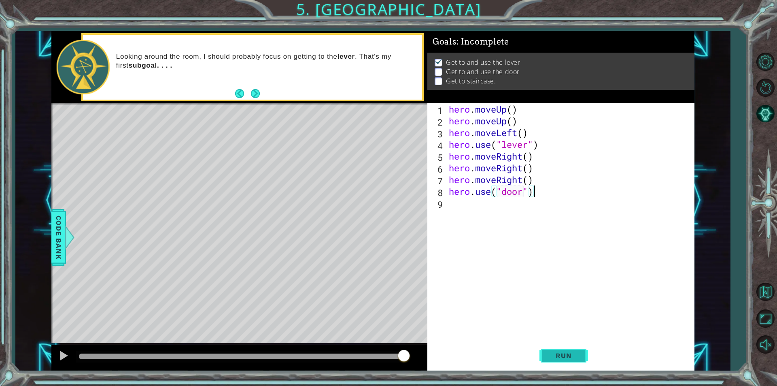
type textarea "hero.use("door")"
click at [560, 353] on span "Run" at bounding box center [563, 355] width 32 height 8
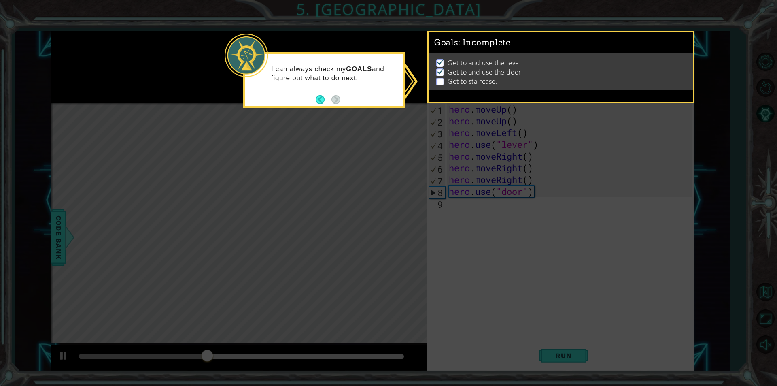
click at [426, 89] on icon at bounding box center [388, 193] width 777 height 386
click at [324, 97] on button "Back" at bounding box center [324, 99] width 16 height 9
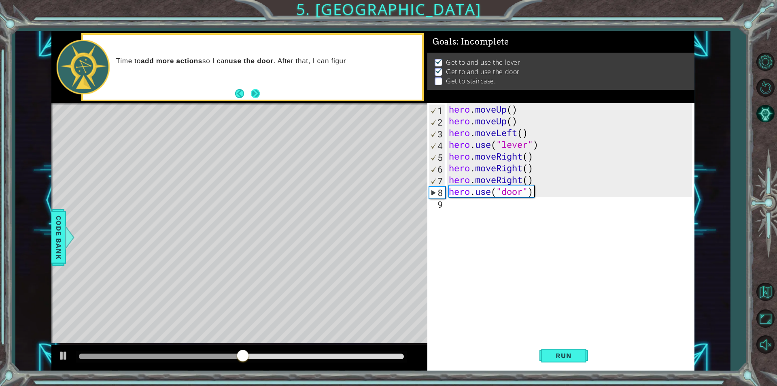
click at [254, 90] on button "Next" at bounding box center [255, 93] width 9 height 9
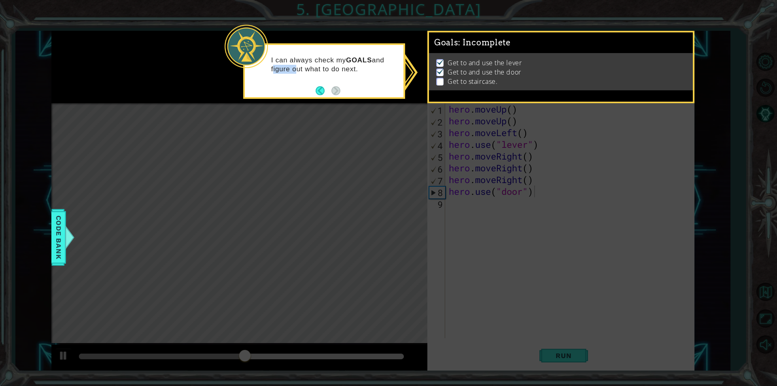
click at [254, 90] on div "I can always check my GOALS and figure out what to do next." at bounding box center [324, 70] width 162 height 55
click at [318, 85] on footer at bounding box center [328, 91] width 25 height 12
click at [320, 89] on button "Back" at bounding box center [324, 90] width 16 height 9
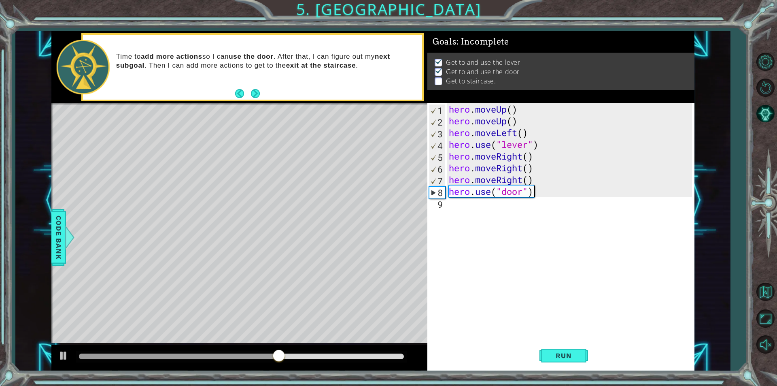
click at [515, 213] on div "hero . moveUp ( ) hero . moveUp ( ) hero . moveLeft ( ) hero . use ( "lever" ) …" at bounding box center [571, 232] width 249 height 258
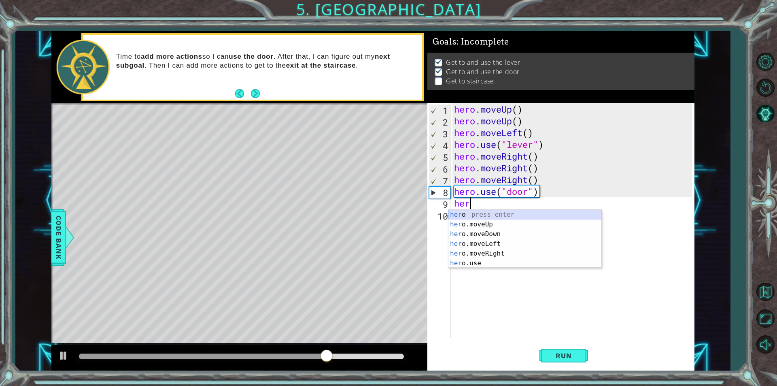
click at [485, 219] on div "her o press enter her o.moveUp press enter her o.moveDown press enter her o.mov…" at bounding box center [524, 249] width 153 height 78
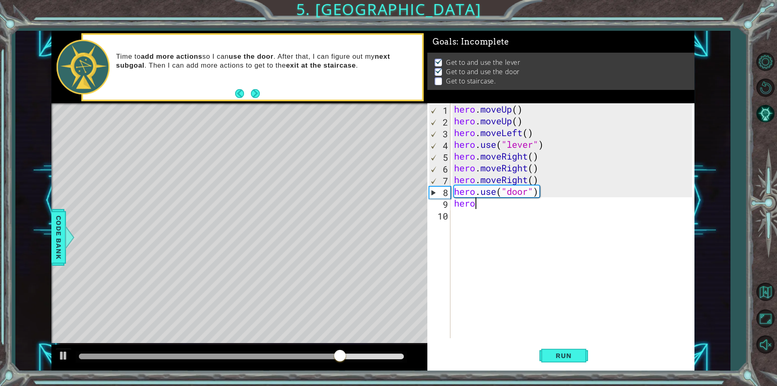
click at [485, 200] on div "hero . moveUp ( ) hero . moveUp ( ) hero . moveLeft ( ) hero . use ( "lever" ) …" at bounding box center [574, 232] width 244 height 258
type textarea "her"
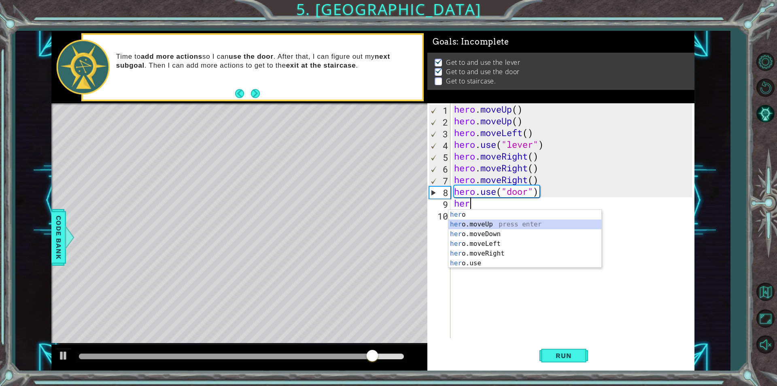
click at [475, 227] on div "her o press enter her o.moveUp press enter her o.moveDown press enter her o.mov…" at bounding box center [524, 249] width 153 height 78
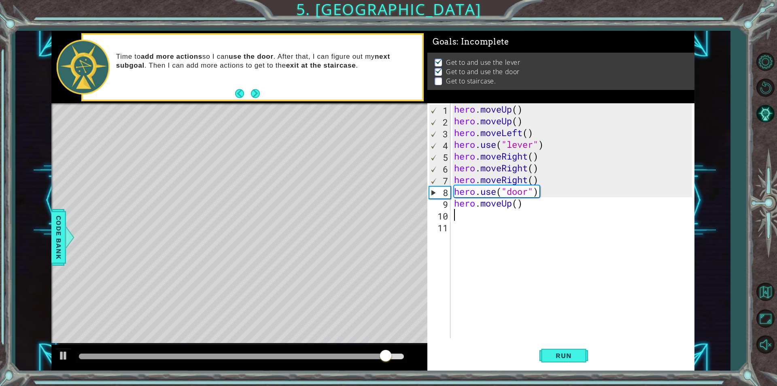
click at [460, 218] on div "hero . moveUp ( ) hero . moveUp ( ) hero . moveLeft ( ) hero . use ( "lever" ) …" at bounding box center [574, 232] width 244 height 258
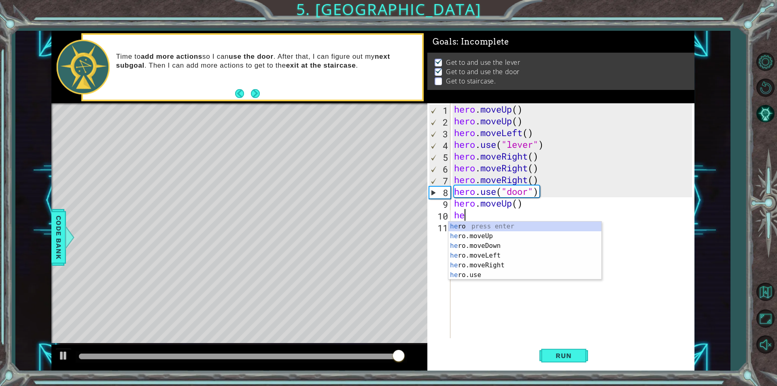
type textarea "her"
click at [462, 235] on div "her o press enter her o.moveUp press enter her o.moveDown press enter her o.mov…" at bounding box center [524, 260] width 153 height 78
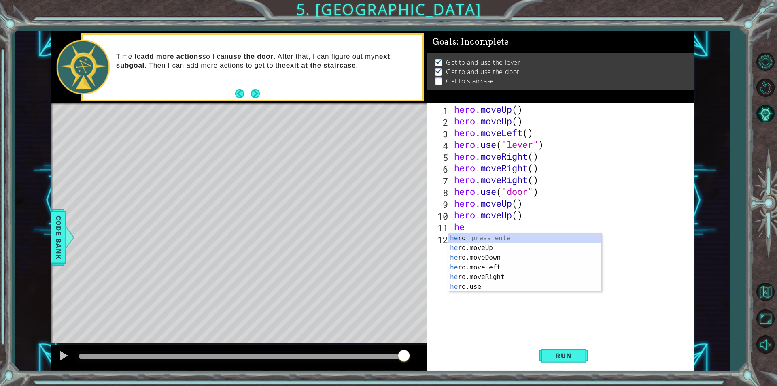
type textarea "her"
click at [481, 261] on div "her o press enter her o.moveUp press enter her o.moveDown press enter her o.mov…" at bounding box center [524, 272] width 153 height 78
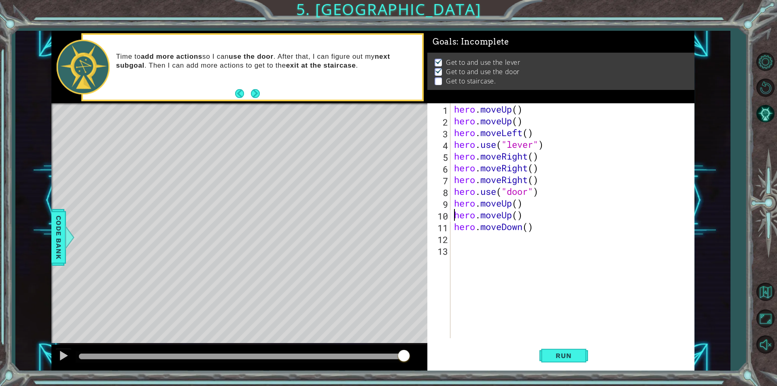
click at [454, 220] on div "hero . moveUp ( ) hero . moveUp ( ) hero . moveLeft ( ) hero . use ( "lever" ) …" at bounding box center [574, 232] width 244 height 258
drag, startPoint x: 465, startPoint y: 226, endPoint x: 474, endPoint y: 226, distance: 8.9
click at [469, 226] on div "hero . moveUp ( ) hero . moveUp ( ) hero . moveLeft ( ) hero . use ( "lever" ) …" at bounding box center [574, 232] width 244 height 258
click at [517, 225] on div "hero . moveUp ( ) hero . moveUp ( ) hero . moveLeft ( ) hero . use ( "lever" ) …" at bounding box center [574, 232] width 244 height 258
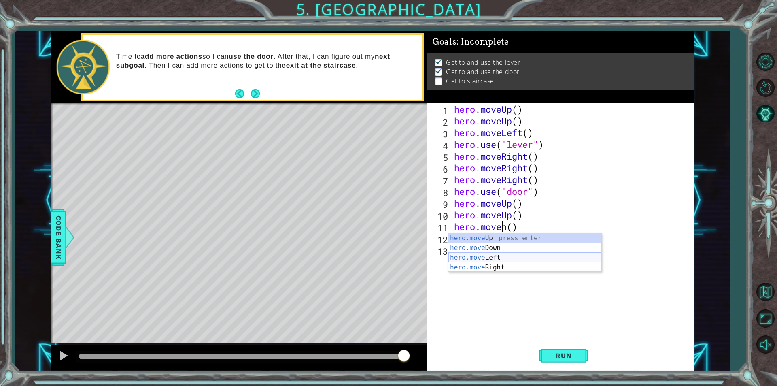
click at [514, 256] on div "hero.move Up press enter hero.move Down press enter hero.move Left press enter …" at bounding box center [524, 262] width 153 height 58
type textarea "hero.moveLeft()"
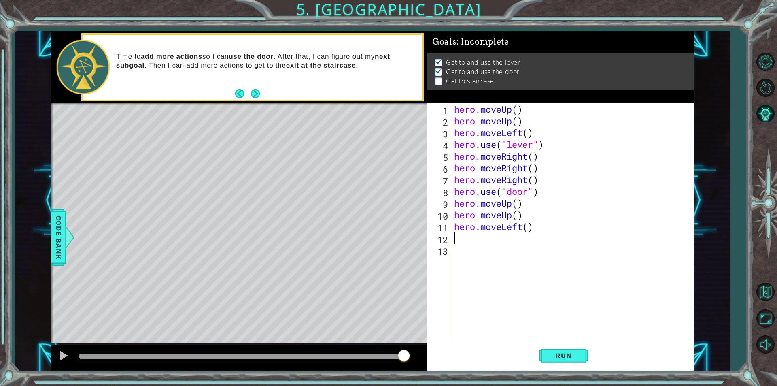
click at [466, 238] on div "hero . moveUp ( ) hero . moveUp ( ) hero . moveLeft ( ) hero . use ( "lever" ) …" at bounding box center [574, 232] width 244 height 258
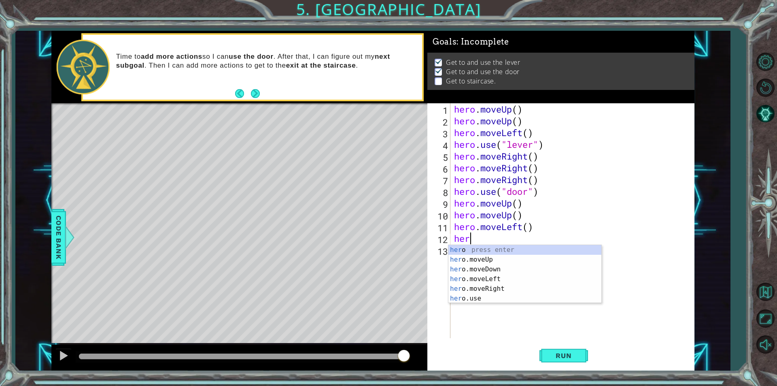
type textarea "hero"
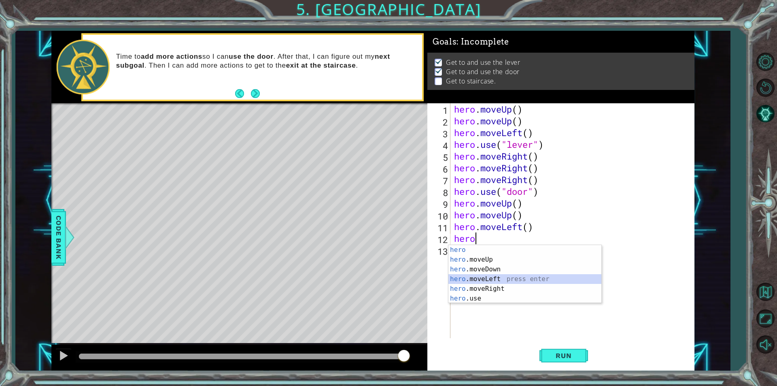
click at [494, 275] on div "hero press enter hero .moveUp press enter hero .moveDown press enter hero .move…" at bounding box center [524, 284] width 153 height 78
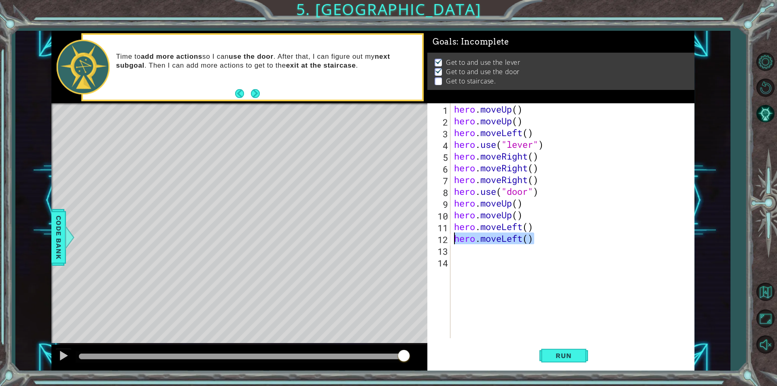
drag, startPoint x: 533, startPoint y: 233, endPoint x: 450, endPoint y: 239, distance: 83.5
click at [450, 239] on div "1 2 3 4 5 6 7 8 9 10 11 12 13 14 hero . moveUp ( ) hero . moveUp ( ) hero . mov…" at bounding box center [559, 220] width 265 height 235
type textarea "hero.moveLeft()"
